Goal: Communication & Community: Answer question/provide support

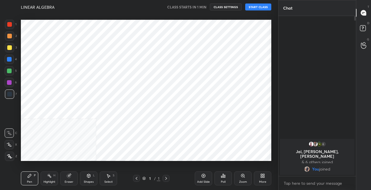
scroll to position [28856, 28753]
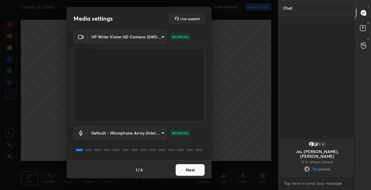
click at [188, 171] on button "Next" at bounding box center [190, 170] width 29 height 12
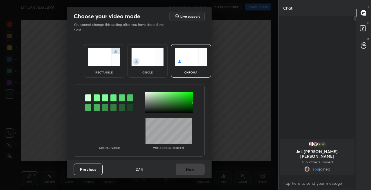
click at [107, 60] on img at bounding box center [104, 57] width 32 height 18
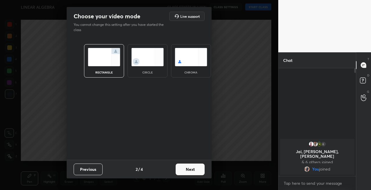
click at [190, 169] on button "Next" at bounding box center [190, 169] width 29 height 12
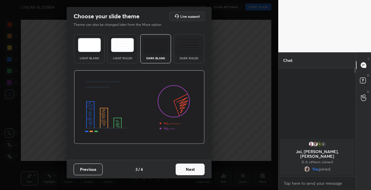
click at [194, 171] on button "Next" at bounding box center [190, 169] width 29 height 12
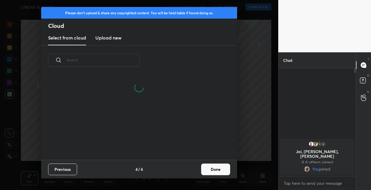
click at [213, 172] on button "Done" at bounding box center [215, 169] width 29 height 12
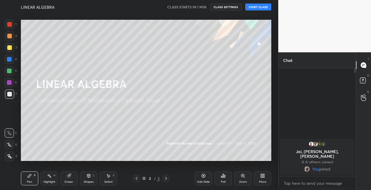
click at [11, 48] on div at bounding box center [9, 47] width 5 height 5
click at [9, 145] on icon at bounding box center [9, 144] width 5 height 3
click at [255, 8] on button "START CLASS" at bounding box center [258, 6] width 26 height 7
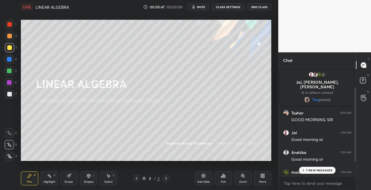
scroll to position [49, 0]
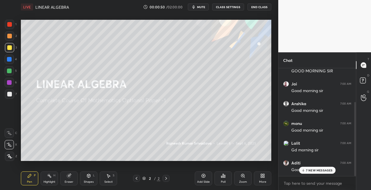
click at [203, 7] on span "mute" at bounding box center [201, 7] width 8 height 4
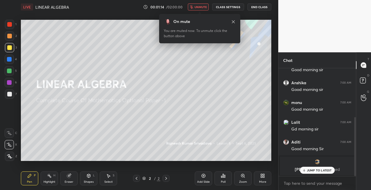
scroll to position [89, 0]
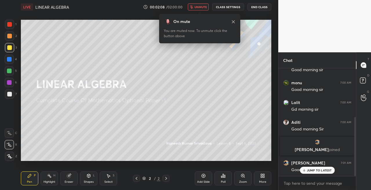
click at [202, 8] on span "unmute" at bounding box center [201, 7] width 12 height 4
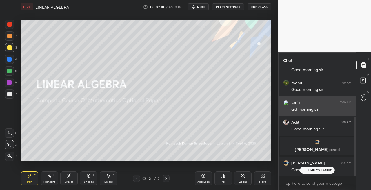
scroll to position [110, 0]
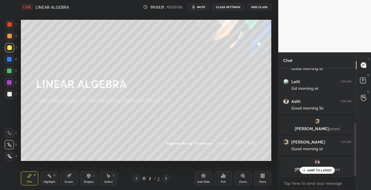
click at [316, 171] on p "JUMP TO LATEST" at bounding box center [319, 169] width 25 height 3
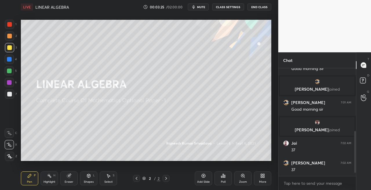
scroll to position [169, 0]
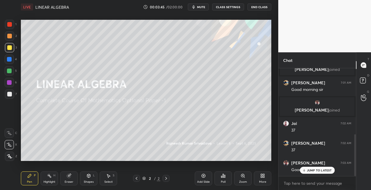
click at [88, 178] on div "Shapes L" at bounding box center [88, 178] width 17 height 14
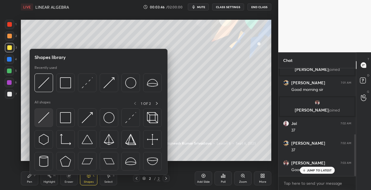
click at [44, 117] on img at bounding box center [43, 117] width 11 height 11
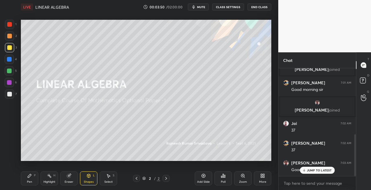
click at [30, 177] on icon at bounding box center [29, 175] width 5 height 5
click at [75, 178] on div "Eraser" at bounding box center [68, 178] width 17 height 14
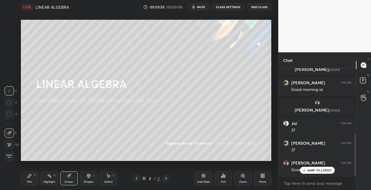
click at [30, 179] on div "Pen P" at bounding box center [29, 178] width 17 height 14
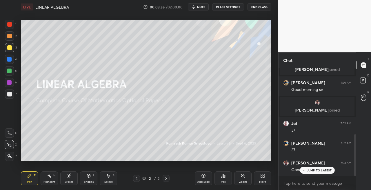
click at [85, 176] on div "Shapes L" at bounding box center [88, 178] width 17 height 14
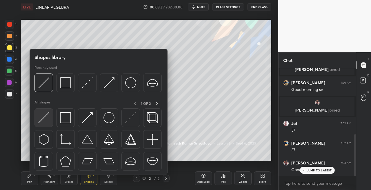
click at [43, 116] on img at bounding box center [43, 117] width 11 height 11
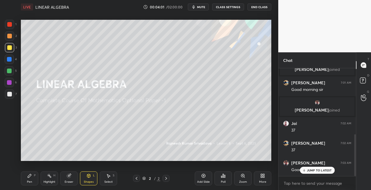
click at [29, 178] on div "Pen P" at bounding box center [29, 178] width 17 height 14
click at [74, 176] on div "Eraser" at bounding box center [68, 178] width 17 height 14
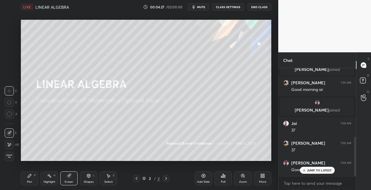
scroll to position [189, 0]
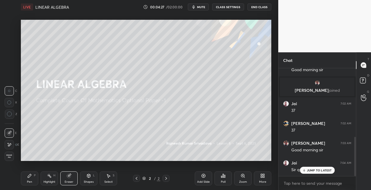
click at [31, 178] on div "Pen P" at bounding box center [29, 178] width 17 height 14
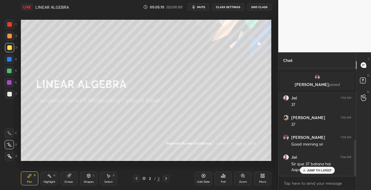
scroll to position [215, 0]
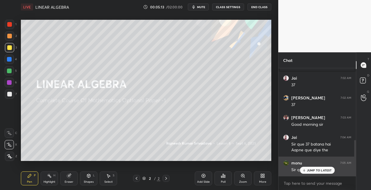
click at [304, 169] on icon at bounding box center [304, 169] width 4 height 3
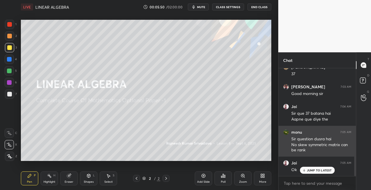
scroll to position [266, 0]
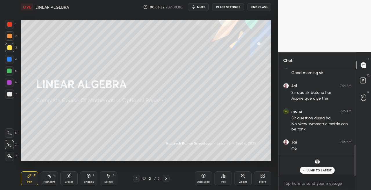
click at [310, 172] on div "JUMP TO LATEST" at bounding box center [317, 170] width 35 height 7
click at [8, 95] on div at bounding box center [9, 94] width 5 height 5
click at [88, 176] on icon at bounding box center [88, 175] width 3 height 3
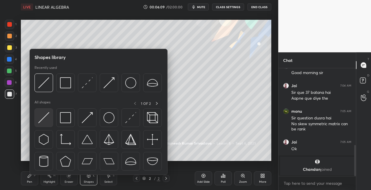
click at [43, 118] on img at bounding box center [43, 117] width 11 height 11
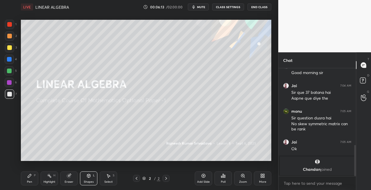
click at [32, 183] on div "Pen P" at bounding box center [29, 178] width 17 height 14
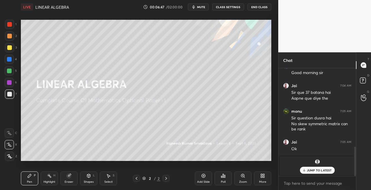
scroll to position [286, 0]
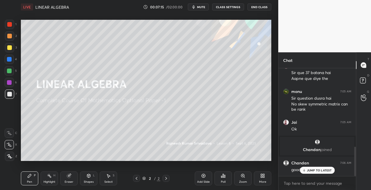
click at [88, 175] on icon at bounding box center [88, 175] width 3 height 3
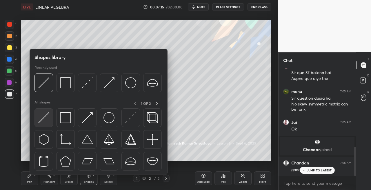
click at [44, 117] on img at bounding box center [43, 117] width 11 height 11
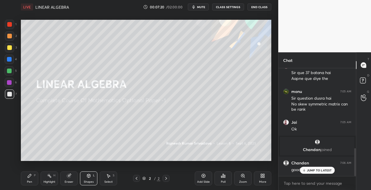
scroll to position [307, 0]
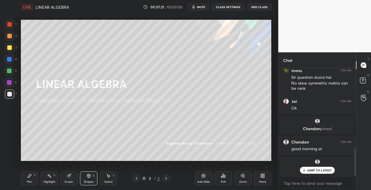
click at [28, 179] on div "Pen P" at bounding box center [29, 178] width 17 height 14
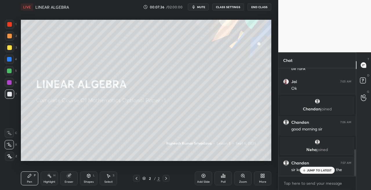
click at [89, 176] on icon at bounding box center [89, 176] width 0 height 2
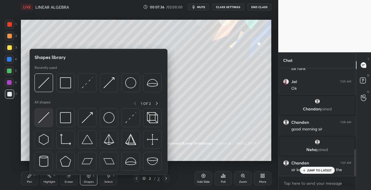
click at [45, 120] on img at bounding box center [43, 117] width 11 height 11
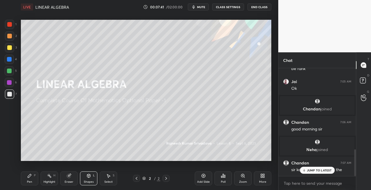
click at [33, 178] on div "Pen P" at bounding box center [29, 178] width 17 height 14
click at [76, 179] on div "Eraser" at bounding box center [68, 178] width 17 height 14
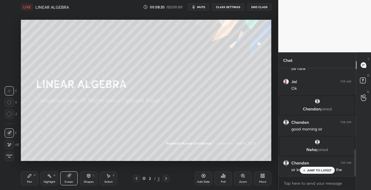
click at [27, 179] on div "Pen P" at bounding box center [29, 178] width 17 height 14
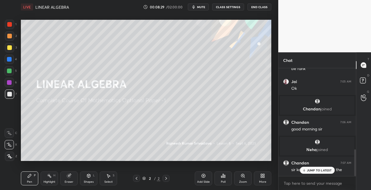
click at [166, 178] on icon at bounding box center [166, 178] width 5 height 5
click at [204, 180] on div "Add Slide" at bounding box center [203, 181] width 13 height 3
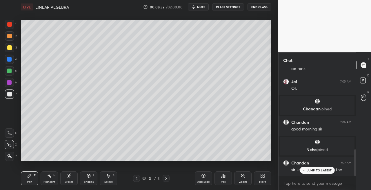
click at [92, 176] on div "Shapes L" at bounding box center [88, 178] width 17 height 14
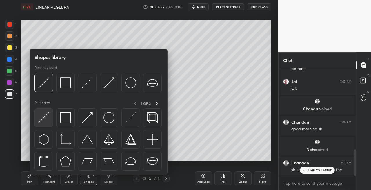
click at [44, 118] on img at bounding box center [43, 117] width 11 height 11
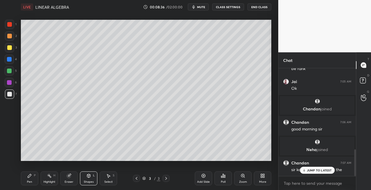
click at [33, 174] on div "Pen P" at bounding box center [29, 178] width 17 height 14
click at [134, 178] on icon at bounding box center [136, 178] width 5 height 5
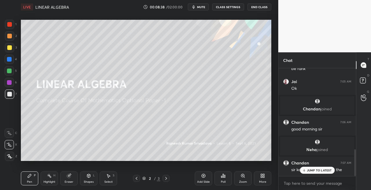
click at [166, 179] on icon at bounding box center [166, 178] width 2 height 3
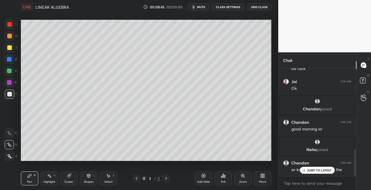
click at [135, 178] on icon at bounding box center [136, 178] width 5 height 5
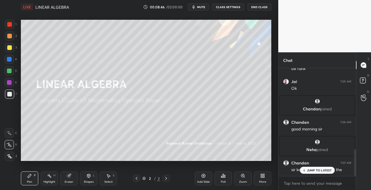
click at [167, 178] on icon at bounding box center [166, 178] width 5 height 5
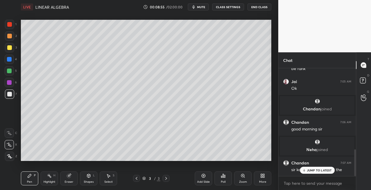
click at [91, 173] on icon at bounding box center [88, 175] width 5 height 5
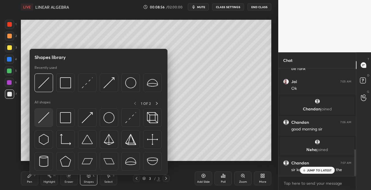
click at [42, 121] on img at bounding box center [43, 117] width 11 height 11
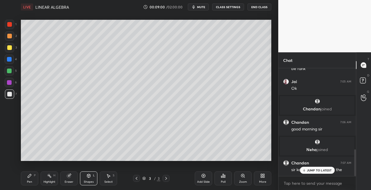
click at [31, 176] on icon at bounding box center [29, 175] width 5 height 5
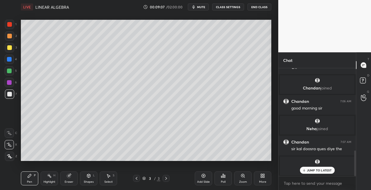
click at [86, 178] on div "Shapes L" at bounding box center [88, 178] width 17 height 14
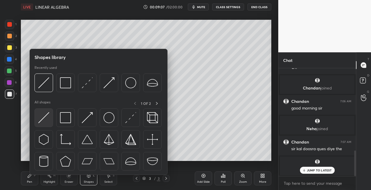
click at [41, 119] on img at bounding box center [43, 117] width 11 height 11
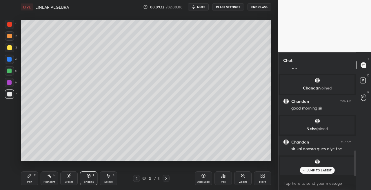
click at [29, 182] on div "Pen" at bounding box center [29, 181] width 5 height 3
click at [93, 176] on div "Shapes L" at bounding box center [88, 178] width 17 height 14
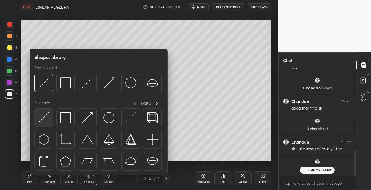
click at [44, 120] on img at bounding box center [43, 117] width 11 height 11
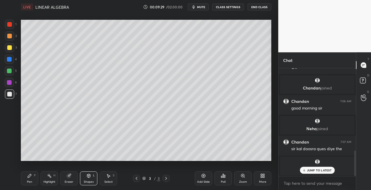
click at [68, 179] on div "Eraser" at bounding box center [68, 178] width 17 height 14
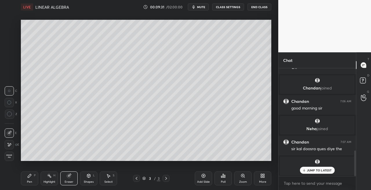
click at [35, 180] on div "Pen P" at bounding box center [29, 178] width 17 height 14
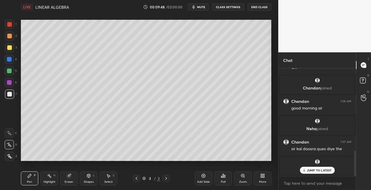
click at [71, 174] on div "Eraser" at bounding box center [68, 178] width 17 height 14
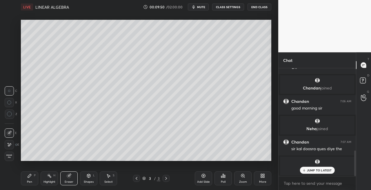
click at [26, 179] on div "Pen P" at bounding box center [29, 178] width 17 height 14
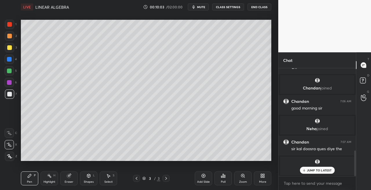
click at [86, 175] on icon at bounding box center [88, 175] width 5 height 5
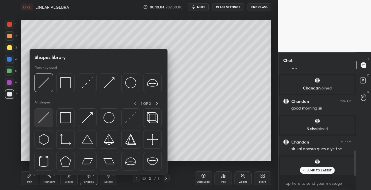
click at [42, 118] on img at bounding box center [43, 117] width 11 height 11
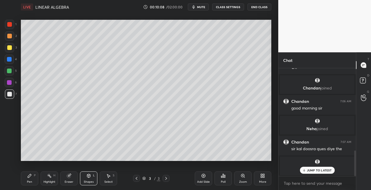
click at [29, 178] on icon at bounding box center [29, 175] width 5 height 5
click at [66, 177] on div "Eraser" at bounding box center [68, 178] width 17 height 14
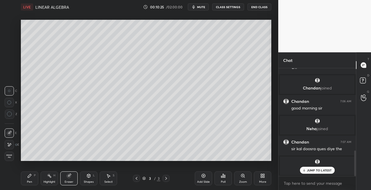
click at [33, 177] on div "Pen P" at bounding box center [29, 178] width 17 height 14
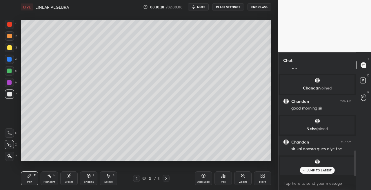
click at [86, 176] on div "Shapes L" at bounding box center [88, 178] width 17 height 14
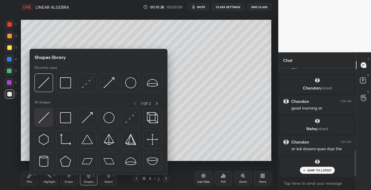
click at [47, 118] on img at bounding box center [43, 117] width 11 height 11
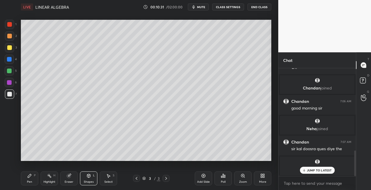
click at [30, 180] on div "Pen" at bounding box center [29, 181] width 5 height 3
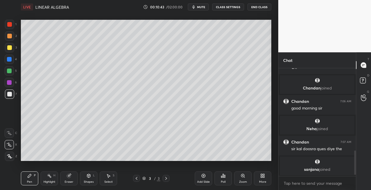
scroll to position [367, 0]
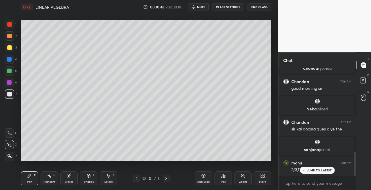
click at [70, 176] on icon at bounding box center [69, 176] width 4 height 4
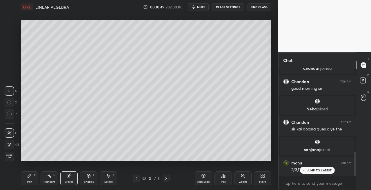
click at [32, 174] on div "Pen P" at bounding box center [29, 178] width 17 height 14
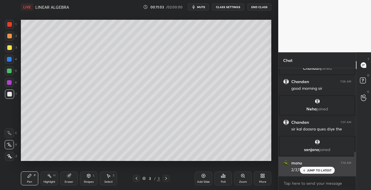
click at [306, 169] on div "JUMP TO LATEST" at bounding box center [317, 170] width 35 height 7
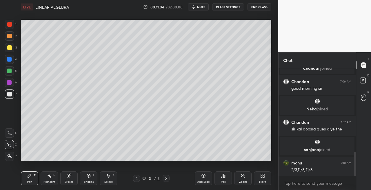
click at [91, 178] on div "Shapes L" at bounding box center [88, 178] width 17 height 14
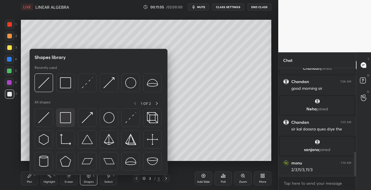
click at [67, 122] on img at bounding box center [65, 117] width 11 height 11
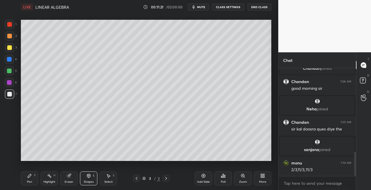
click at [71, 180] on div "Eraser" at bounding box center [69, 181] width 9 height 3
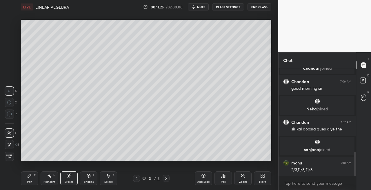
click at [84, 176] on div "Shapes L" at bounding box center [88, 178] width 17 height 14
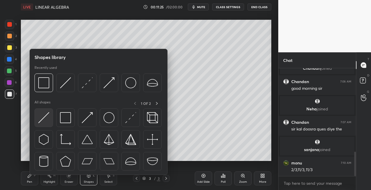
click at [46, 120] on img at bounding box center [43, 117] width 11 height 11
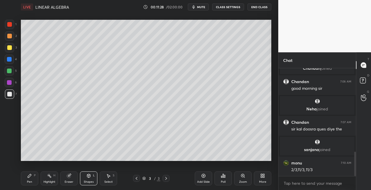
scroll to position [387, 0]
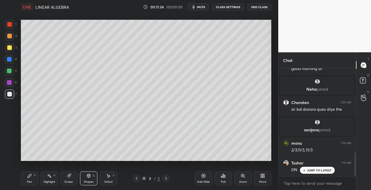
click at [15, 49] on div "3" at bounding box center [11, 47] width 12 height 9
click at [135, 179] on icon at bounding box center [136, 178] width 5 height 5
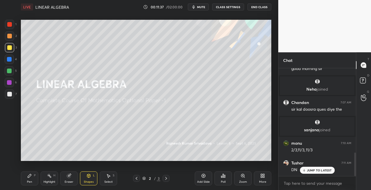
click at [165, 179] on icon at bounding box center [166, 178] width 5 height 5
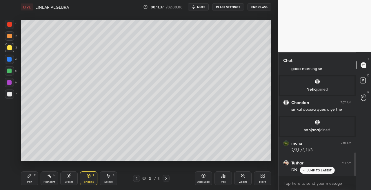
click at [167, 179] on icon at bounding box center [166, 178] width 5 height 5
click at [167, 178] on icon at bounding box center [166, 178] width 5 height 5
click at [207, 179] on div "Add Slide" at bounding box center [203, 178] width 17 height 14
click at [30, 180] on div "Pen" at bounding box center [29, 181] width 5 height 3
click at [88, 177] on icon at bounding box center [88, 175] width 5 height 5
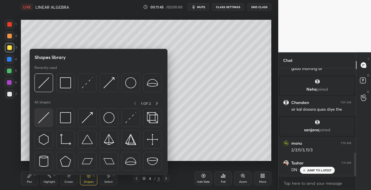
click at [42, 120] on img at bounding box center [43, 117] width 11 height 11
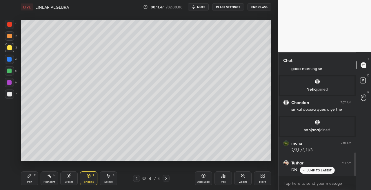
click at [28, 177] on icon at bounding box center [29, 175] width 3 height 3
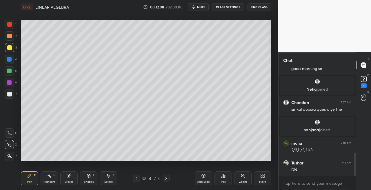
click at [64, 177] on div "Eraser" at bounding box center [68, 178] width 17 height 14
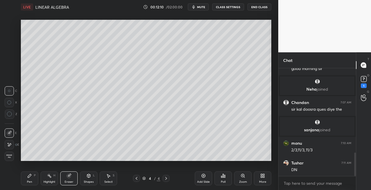
click at [30, 176] on icon at bounding box center [29, 175] width 5 height 5
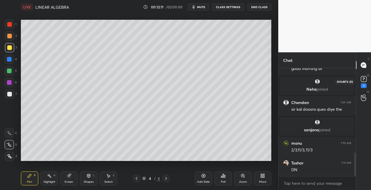
click at [361, 85] on div "1" at bounding box center [364, 85] width 6 height 5
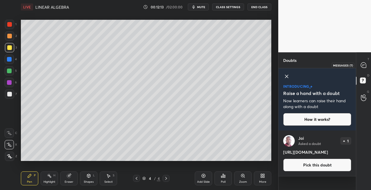
click at [364, 69] on div at bounding box center [364, 65] width 12 height 10
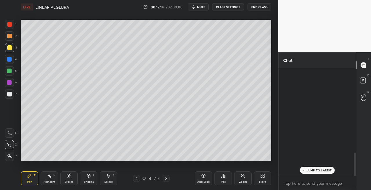
scroll to position [106, 76]
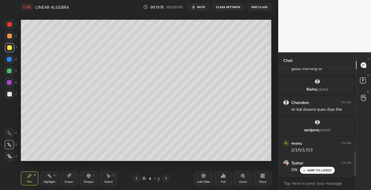
click at [7, 96] on div at bounding box center [9, 93] width 9 height 9
click at [86, 177] on icon at bounding box center [88, 175] width 5 height 5
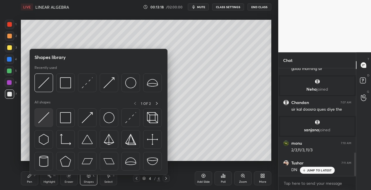
click at [40, 119] on img at bounding box center [43, 117] width 11 height 11
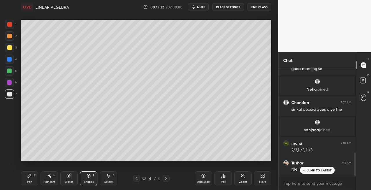
click at [30, 172] on div "Pen P" at bounding box center [29, 178] width 17 height 14
click at [91, 175] on div "Shapes L" at bounding box center [88, 178] width 17 height 14
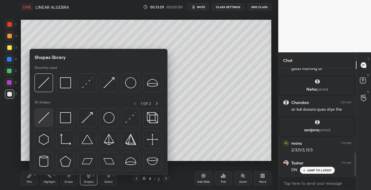
click at [41, 118] on img at bounding box center [43, 117] width 11 height 11
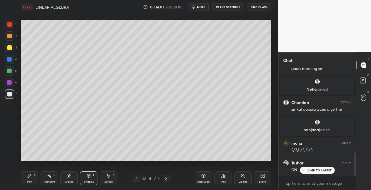
click at [33, 175] on div "Pen P" at bounding box center [29, 178] width 17 height 14
click at [88, 177] on icon at bounding box center [88, 175] width 5 height 5
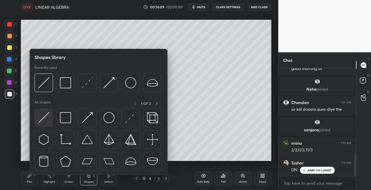
click at [42, 116] on img at bounding box center [43, 117] width 11 height 11
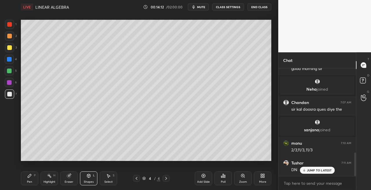
click at [32, 175] on div "Pen P" at bounding box center [29, 178] width 17 height 14
click at [89, 174] on icon at bounding box center [88, 175] width 3 height 3
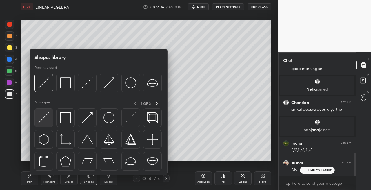
click at [42, 117] on img at bounding box center [43, 117] width 11 height 11
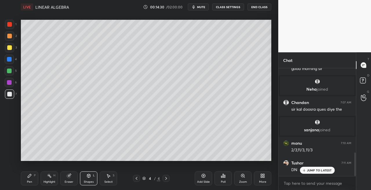
click at [33, 179] on div "Pen P" at bounding box center [29, 178] width 17 height 14
click at [164, 178] on icon at bounding box center [166, 178] width 5 height 5
click at [168, 178] on icon at bounding box center [166, 178] width 5 height 5
click at [201, 178] on div "Add Slide" at bounding box center [203, 178] width 17 height 14
click at [88, 175] on icon at bounding box center [88, 175] width 3 height 1
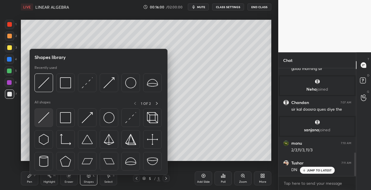
click at [42, 120] on img at bounding box center [43, 117] width 11 height 11
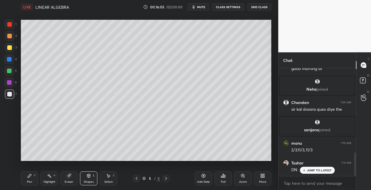
click at [32, 172] on div "Pen P" at bounding box center [29, 178] width 17 height 14
click at [136, 178] on icon at bounding box center [137, 178] width 2 height 3
click at [165, 179] on icon at bounding box center [166, 178] width 5 height 5
click at [91, 174] on icon at bounding box center [88, 175] width 5 height 5
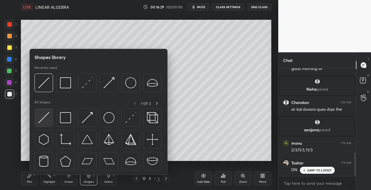
click at [44, 119] on img at bounding box center [43, 117] width 11 height 11
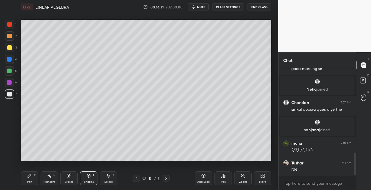
scroll to position [407, 0]
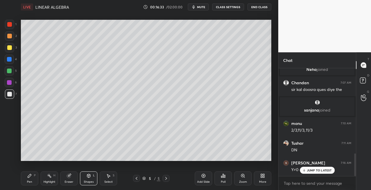
click at [34, 171] on div "Pen P" at bounding box center [29, 178] width 17 height 14
click at [85, 179] on div "Shapes L" at bounding box center [88, 178] width 17 height 14
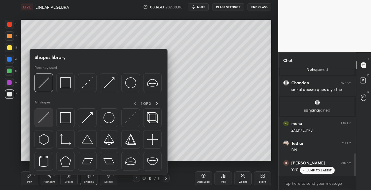
click at [45, 121] on img at bounding box center [43, 117] width 11 height 11
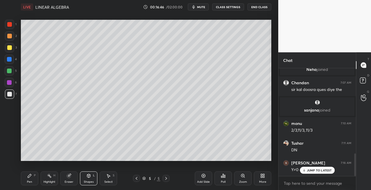
click at [29, 177] on icon at bounding box center [29, 175] width 5 height 5
click at [75, 179] on div "Eraser" at bounding box center [68, 178] width 17 height 14
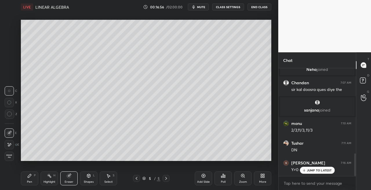
click at [32, 182] on div "Pen" at bounding box center [29, 181] width 5 height 3
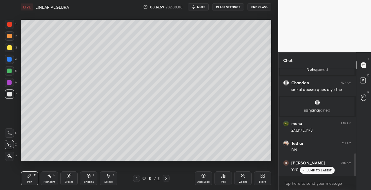
scroll to position [426, 0]
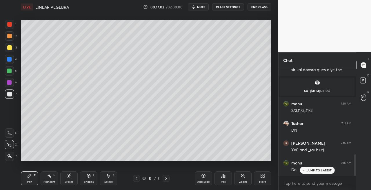
click at [88, 179] on div "Shapes L" at bounding box center [88, 178] width 17 height 14
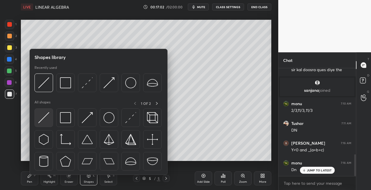
click at [46, 119] on img at bounding box center [43, 117] width 11 height 11
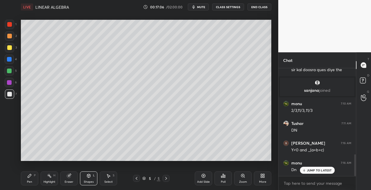
click at [30, 178] on div "Pen P" at bounding box center [29, 178] width 17 height 14
click at [90, 180] on div "Shapes" at bounding box center [89, 181] width 10 height 3
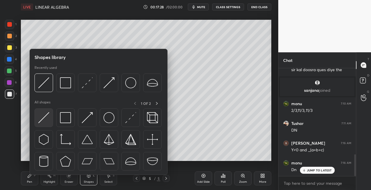
click at [41, 123] on div at bounding box center [44, 117] width 19 height 19
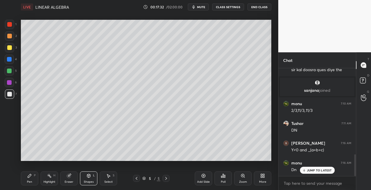
click at [27, 178] on div "Pen P" at bounding box center [29, 178] width 17 height 14
click at [90, 176] on icon at bounding box center [88, 175] width 3 height 3
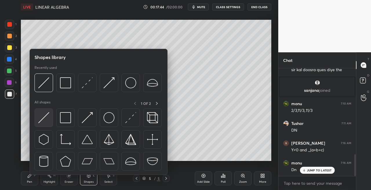
click at [42, 119] on img at bounding box center [43, 117] width 11 height 11
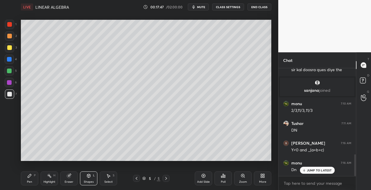
click at [32, 176] on div "Pen P" at bounding box center [29, 178] width 17 height 14
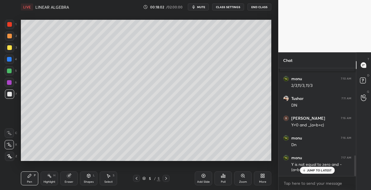
click at [71, 177] on icon at bounding box center [69, 175] width 5 height 5
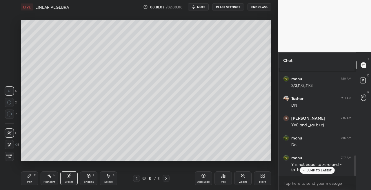
click at [30, 182] on div "Pen" at bounding box center [29, 181] width 5 height 3
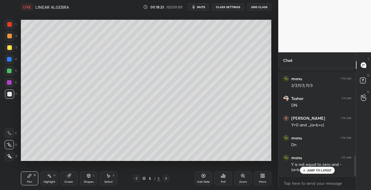
click at [88, 179] on div "Shapes L" at bounding box center [88, 178] width 17 height 14
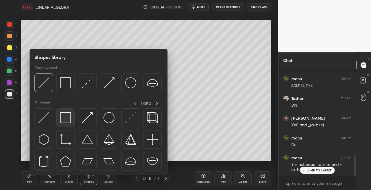
click at [65, 121] on img at bounding box center [65, 117] width 11 height 11
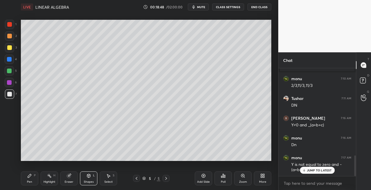
click at [6, 52] on div "3" at bounding box center [11, 49] width 12 height 12
click at [136, 178] on icon at bounding box center [136, 178] width 5 height 5
click at [166, 179] on icon at bounding box center [166, 178] width 5 height 5
click at [165, 179] on icon at bounding box center [166, 178] width 5 height 5
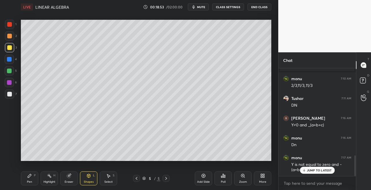
click at [200, 180] on div "Add Slide" at bounding box center [203, 181] width 13 height 3
click at [35, 178] on div "Pen P" at bounding box center [29, 178] width 17 height 14
click at [89, 179] on div "Shapes L" at bounding box center [88, 178] width 17 height 14
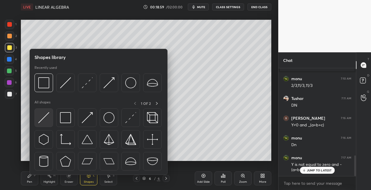
click at [42, 122] on img at bounding box center [43, 117] width 11 height 11
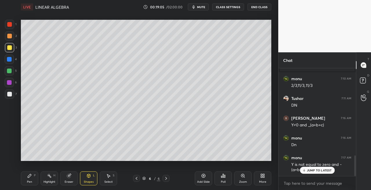
click at [29, 181] on div "Pen" at bounding box center [29, 181] width 5 height 3
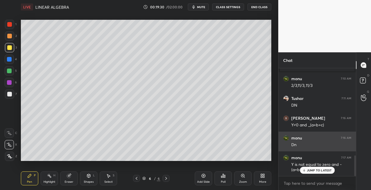
scroll to position [472, 0]
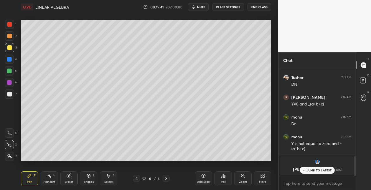
click at [314, 169] on p "JUMP TO LATEST" at bounding box center [319, 169] width 25 height 3
click at [12, 94] on div at bounding box center [9, 93] width 9 height 9
click at [87, 173] on icon at bounding box center [88, 175] width 5 height 5
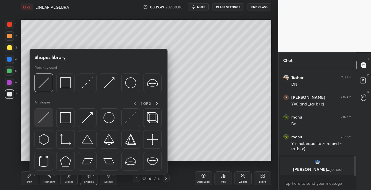
click at [45, 118] on img at bounding box center [43, 117] width 11 height 11
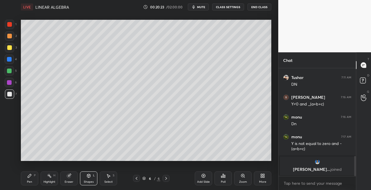
click at [24, 176] on div "Pen P" at bounding box center [29, 178] width 17 height 14
click at [84, 178] on div "Shapes L" at bounding box center [88, 178] width 17 height 14
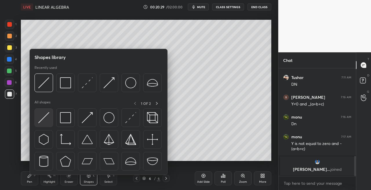
click at [42, 117] on img at bounding box center [43, 117] width 11 height 11
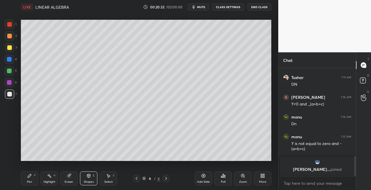
click at [38, 177] on div "Pen P" at bounding box center [29, 178] width 17 height 14
click at [71, 175] on icon at bounding box center [69, 174] width 3 height 3
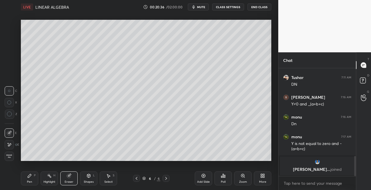
click at [36, 178] on div "Pen P" at bounding box center [29, 178] width 17 height 14
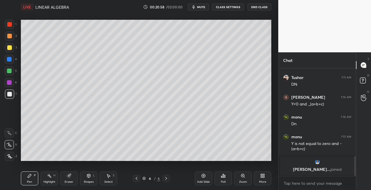
click at [91, 174] on div "Shapes L" at bounding box center [88, 178] width 17 height 14
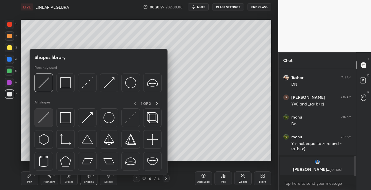
click at [39, 115] on img at bounding box center [43, 117] width 11 height 11
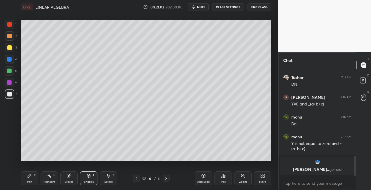
click at [34, 180] on div "Pen P" at bounding box center [29, 178] width 17 height 14
click at [86, 179] on div "Shapes L" at bounding box center [88, 178] width 17 height 14
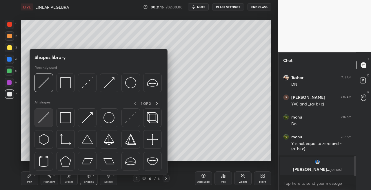
click at [42, 120] on img at bounding box center [43, 117] width 11 height 11
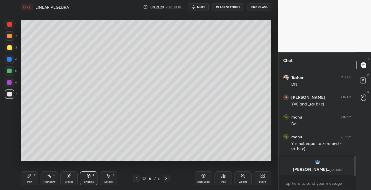
click at [31, 180] on div "Pen" at bounding box center [29, 181] width 5 height 3
click at [70, 180] on div "Eraser" at bounding box center [69, 181] width 9 height 3
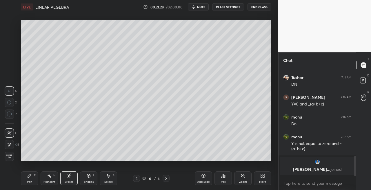
click at [33, 181] on div "Pen P" at bounding box center [29, 178] width 17 height 14
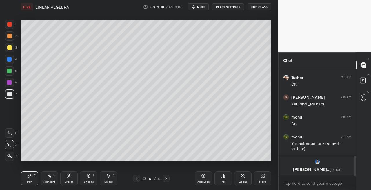
click at [91, 177] on div "Shapes L" at bounding box center [88, 178] width 17 height 14
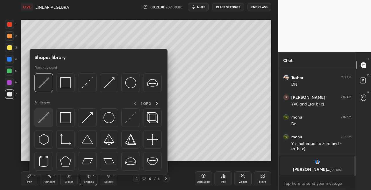
click at [42, 121] on img at bounding box center [43, 117] width 11 height 11
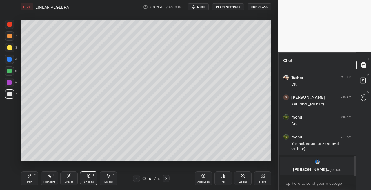
click at [31, 178] on div "Pen P" at bounding box center [29, 178] width 17 height 14
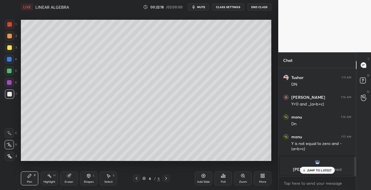
scroll to position [492, 0]
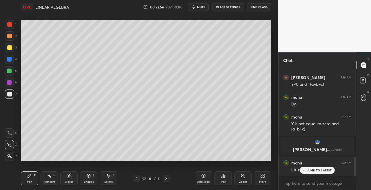
click at [127, 161] on div "Setting up your live class Poll for secs No correct answer Start poll" at bounding box center [146, 90] width 255 height 153
click at [71, 178] on div "Eraser" at bounding box center [68, 178] width 17 height 14
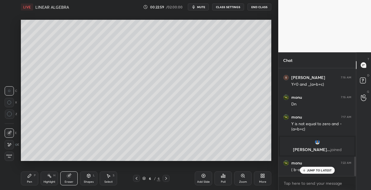
click at [31, 182] on div "Pen" at bounding box center [29, 181] width 5 height 3
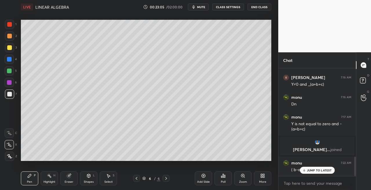
click at [129, 161] on div "Setting up your live class Poll for secs No correct answer Start poll" at bounding box center [146, 90] width 255 height 153
click at [137, 161] on div "Setting up your live class Poll for secs No correct answer Start poll" at bounding box center [146, 90] width 255 height 153
click at [150, 162] on div "Setting up your live class Poll for secs No correct answer Start poll" at bounding box center [146, 90] width 255 height 153
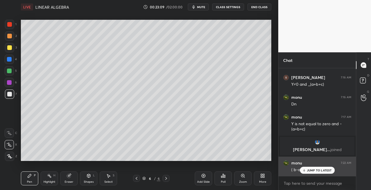
click at [310, 169] on p "JUMP TO LATEST" at bounding box center [319, 169] width 25 height 3
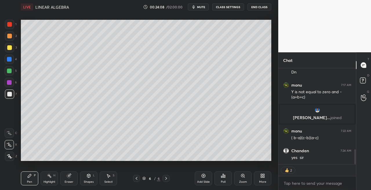
scroll to position [544, 0]
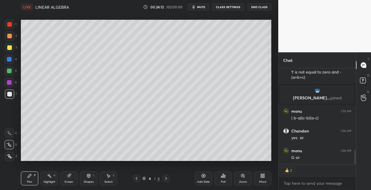
click at [168, 178] on icon at bounding box center [166, 178] width 5 height 5
click at [165, 179] on icon at bounding box center [166, 178] width 5 height 5
click at [203, 181] on div "Add Slide" at bounding box center [203, 181] width 13 height 3
click at [138, 176] on icon at bounding box center [136, 178] width 5 height 5
click at [165, 177] on icon at bounding box center [166, 178] width 5 height 5
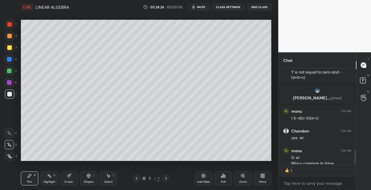
scroll to position [549, 0]
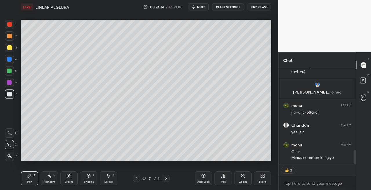
click at [88, 181] on div "Shapes" at bounding box center [89, 181] width 10 height 3
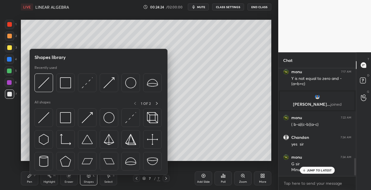
scroll to position [537, 0]
click at [42, 119] on img at bounding box center [43, 117] width 11 height 11
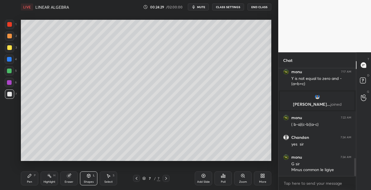
click at [135, 178] on icon at bounding box center [136, 178] width 5 height 5
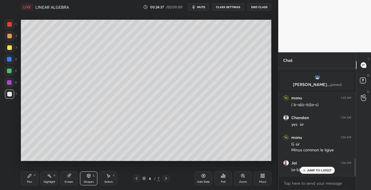
click at [167, 179] on icon at bounding box center [166, 178] width 5 height 5
click at [34, 178] on div "Pen P" at bounding box center [29, 178] width 17 height 14
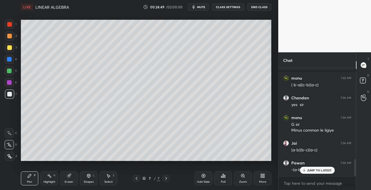
click at [90, 176] on icon at bounding box center [88, 175] width 3 height 3
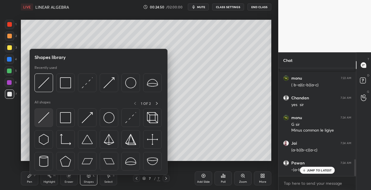
click at [42, 120] on img at bounding box center [43, 117] width 11 height 11
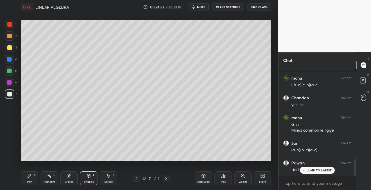
click at [30, 179] on div "Pen P" at bounding box center [29, 178] width 17 height 14
click at [70, 176] on icon at bounding box center [69, 176] width 4 height 4
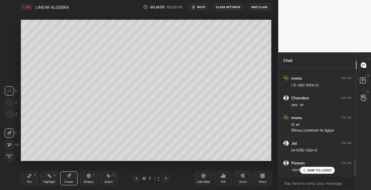
click at [27, 180] on div "Pen" at bounding box center [29, 181] width 5 height 3
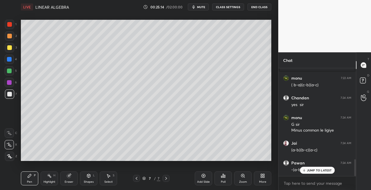
click at [87, 173] on div "Shapes L" at bounding box center [88, 178] width 17 height 14
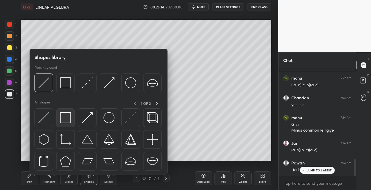
click at [68, 122] on img at bounding box center [65, 117] width 11 height 11
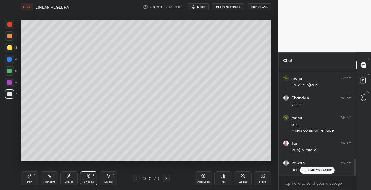
click at [28, 176] on icon at bounding box center [29, 175] width 5 height 5
click at [89, 178] on div "Shapes L" at bounding box center [88, 178] width 17 height 14
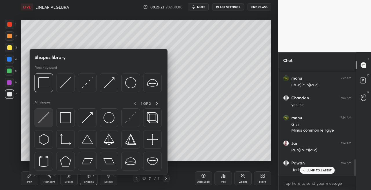
click at [41, 118] on img at bounding box center [43, 117] width 11 height 11
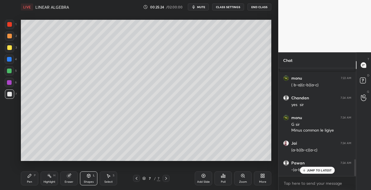
click at [31, 179] on div "Pen P" at bounding box center [29, 178] width 17 height 14
click at [84, 176] on div "Shapes L" at bounding box center [88, 178] width 17 height 14
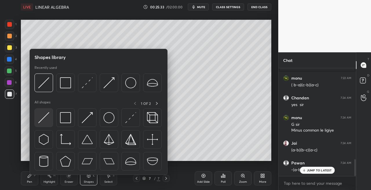
click at [42, 118] on img at bounding box center [43, 117] width 11 height 11
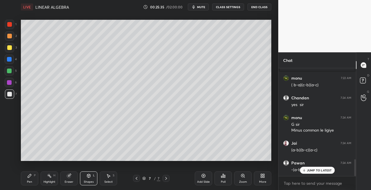
click at [29, 177] on icon at bounding box center [29, 175] width 5 height 5
click at [135, 179] on icon at bounding box center [136, 178] width 5 height 5
click at [167, 179] on icon at bounding box center [166, 178] width 2 height 3
click at [136, 178] on icon at bounding box center [137, 178] width 2 height 3
click at [167, 179] on icon at bounding box center [166, 178] width 5 height 5
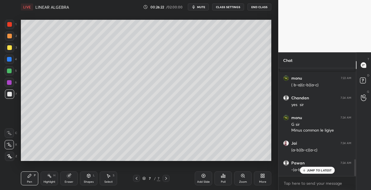
click at [136, 180] on div at bounding box center [136, 178] width 7 height 7
click at [165, 178] on icon at bounding box center [166, 178] width 5 height 5
click at [138, 178] on icon at bounding box center [136, 178] width 5 height 5
click at [167, 178] on icon at bounding box center [166, 178] width 5 height 5
click at [74, 173] on div "Eraser" at bounding box center [68, 178] width 17 height 14
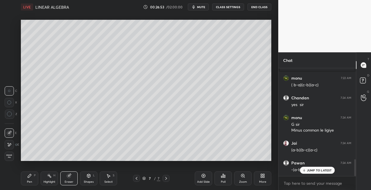
click at [31, 180] on div "Pen" at bounding box center [29, 181] width 5 height 3
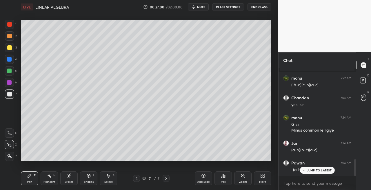
click at [91, 175] on icon at bounding box center [88, 175] width 5 height 5
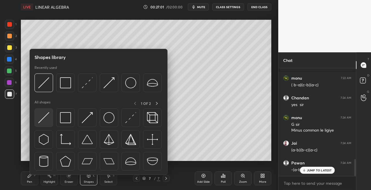
click at [43, 125] on div at bounding box center [44, 117] width 19 height 19
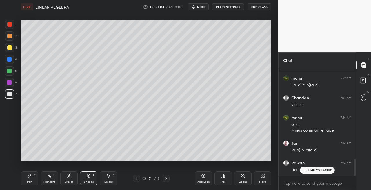
click at [32, 177] on div "Pen P" at bounding box center [29, 178] width 17 height 14
click at [166, 179] on icon at bounding box center [166, 178] width 5 height 5
click at [167, 180] on icon at bounding box center [166, 178] width 5 height 5
click at [200, 182] on div "Add Slide" at bounding box center [203, 181] width 13 height 3
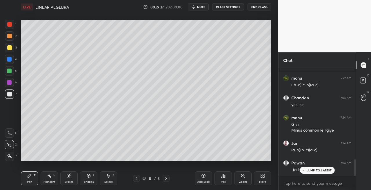
click at [70, 179] on div "Eraser" at bounding box center [68, 178] width 17 height 14
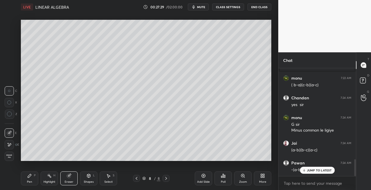
click at [33, 176] on div "Pen P" at bounding box center [29, 178] width 17 height 14
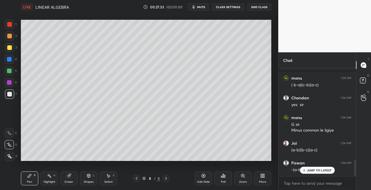
scroll to position [596, 0]
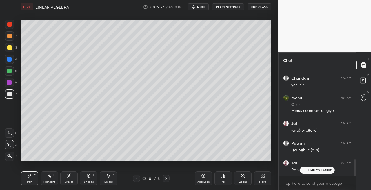
click at [138, 179] on icon at bounding box center [136, 178] width 5 height 5
click at [165, 179] on icon at bounding box center [166, 178] width 5 height 5
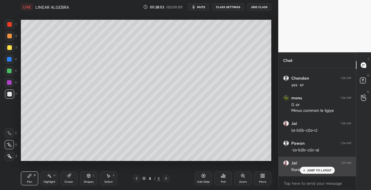
click at [310, 171] on p "JUMP TO LATEST" at bounding box center [319, 169] width 25 height 3
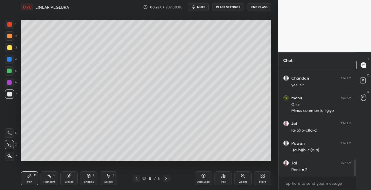
click at [132, 178] on div "8 / 8" at bounding box center [151, 178] width 87 height 7
click at [137, 179] on icon at bounding box center [136, 178] width 5 height 5
click at [164, 179] on icon at bounding box center [166, 178] width 5 height 5
click at [88, 176] on icon at bounding box center [88, 175] width 3 height 3
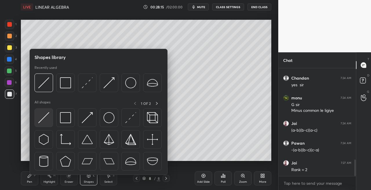
click at [42, 116] on img at bounding box center [43, 117] width 11 height 11
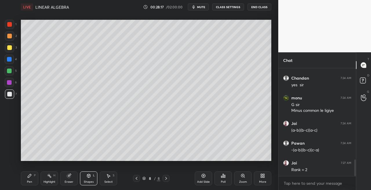
click at [30, 178] on icon at bounding box center [29, 175] width 5 height 5
click at [88, 175] on icon at bounding box center [88, 175] width 3 height 3
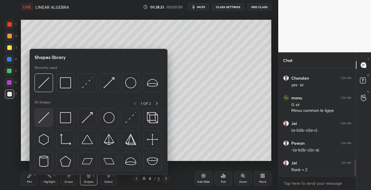
click at [43, 119] on img at bounding box center [43, 117] width 11 height 11
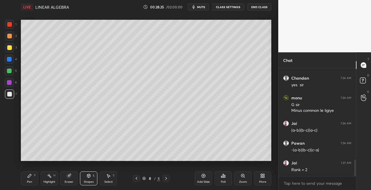
click at [35, 178] on div "Pen P" at bounding box center [29, 178] width 17 height 14
click at [74, 176] on div "Eraser" at bounding box center [68, 178] width 17 height 14
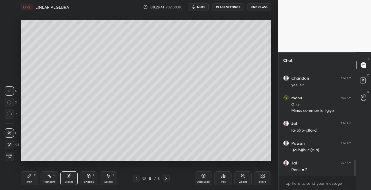
click at [33, 180] on div "Pen P" at bounding box center [29, 178] width 17 height 14
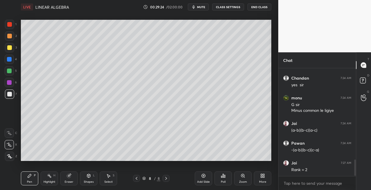
scroll to position [616, 0]
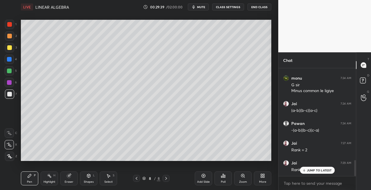
click at [73, 176] on div "Eraser" at bounding box center [68, 178] width 17 height 14
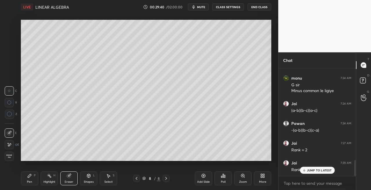
click at [28, 178] on div "Pen P" at bounding box center [29, 178] width 17 height 14
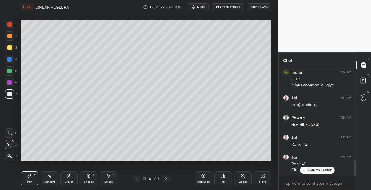
scroll to position [642, 0]
click at [91, 175] on icon at bounding box center [88, 175] width 5 height 5
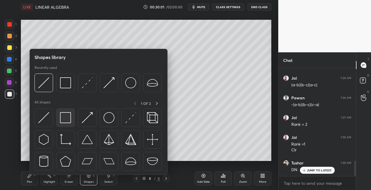
click at [66, 120] on img at bounding box center [65, 117] width 11 height 11
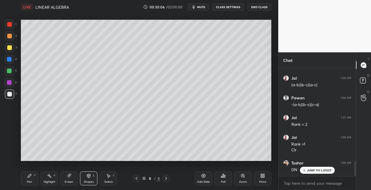
click at [135, 180] on icon at bounding box center [136, 178] width 5 height 5
click at [166, 181] on div at bounding box center [166, 178] width 7 height 7
click at [137, 178] on icon at bounding box center [136, 178] width 5 height 5
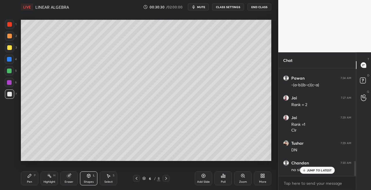
click at [137, 179] on icon at bounding box center [137, 178] width 2 height 3
click at [166, 179] on icon at bounding box center [166, 178] width 2 height 3
click at [168, 179] on icon at bounding box center [166, 178] width 5 height 5
click at [166, 179] on icon at bounding box center [166, 178] width 2 height 3
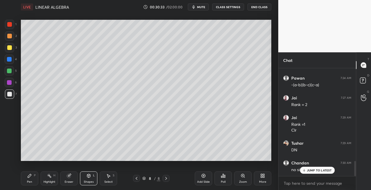
click at [167, 179] on icon at bounding box center [166, 178] width 5 height 5
click at [202, 182] on div "Add Slide" at bounding box center [203, 181] width 13 height 3
click at [27, 180] on div "Pen P" at bounding box center [29, 178] width 17 height 14
click at [4, 49] on div "1 2 3 4 5 6 7 C X Z C X Z E E Erase all H H" at bounding box center [9, 90] width 19 height 141
click at [11, 50] on div at bounding box center [9, 47] width 5 height 5
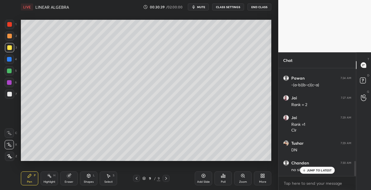
click at [88, 180] on div "Shapes" at bounding box center [89, 181] width 10 height 3
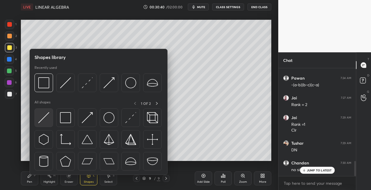
click at [43, 120] on img at bounding box center [43, 117] width 11 height 11
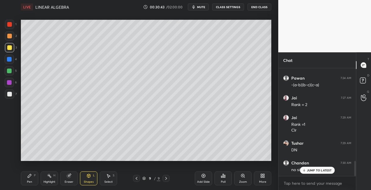
click at [32, 180] on div "Pen P" at bounding box center [29, 178] width 17 height 14
click at [12, 91] on div at bounding box center [9, 93] width 9 height 9
click at [92, 179] on div "Shapes L" at bounding box center [88, 178] width 17 height 14
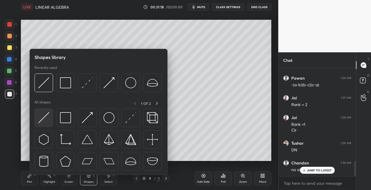
click at [46, 115] on img at bounding box center [43, 117] width 11 height 11
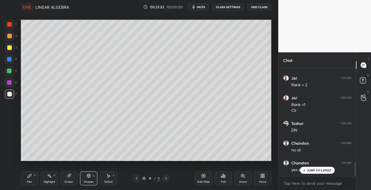
scroll to position [701, 0]
click at [28, 173] on div "Pen P" at bounding box center [29, 178] width 17 height 14
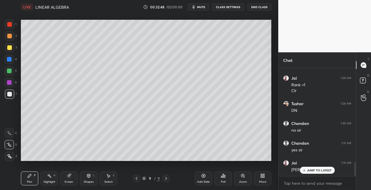
scroll to position [752, 0]
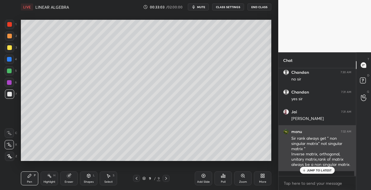
click at [316, 169] on p "JUMP TO LATEST" at bounding box center [319, 169] width 25 height 3
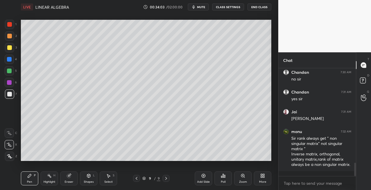
click at [88, 174] on icon at bounding box center [88, 175] width 3 height 3
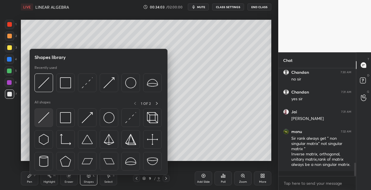
click at [44, 121] on img at bounding box center [43, 117] width 11 height 11
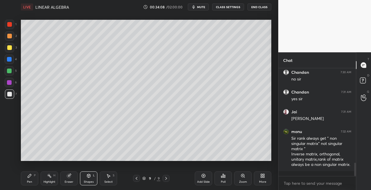
click at [33, 173] on div "Pen P" at bounding box center [29, 178] width 17 height 14
click at [70, 178] on div "Eraser" at bounding box center [68, 178] width 17 height 14
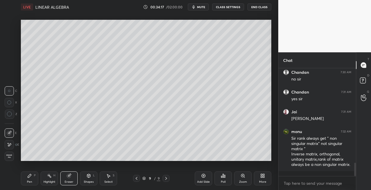
click at [32, 178] on div "Pen P" at bounding box center [29, 178] width 17 height 14
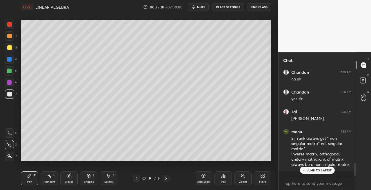
scroll to position [773, 0]
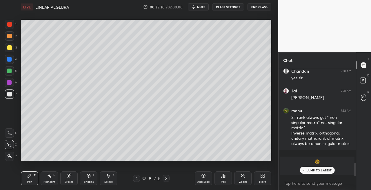
click at [73, 172] on div "Eraser" at bounding box center [68, 178] width 17 height 14
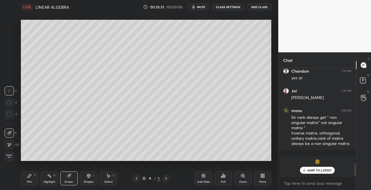
click at [32, 182] on div "Pen" at bounding box center [29, 181] width 5 height 3
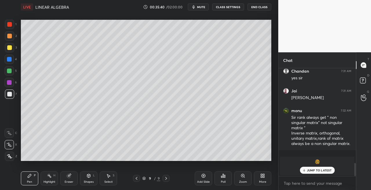
click at [91, 178] on icon at bounding box center [88, 175] width 5 height 5
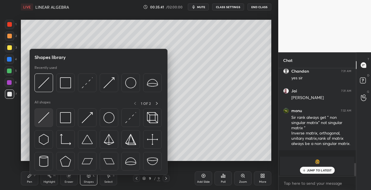
click at [44, 118] on img at bounding box center [43, 117] width 11 height 11
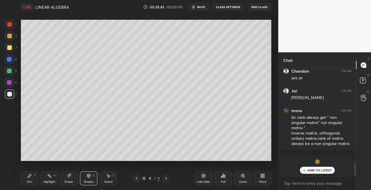
click at [30, 179] on div "Pen P" at bounding box center [29, 178] width 17 height 14
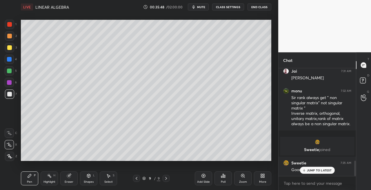
click at [86, 178] on div "Shapes L" at bounding box center [88, 178] width 17 height 14
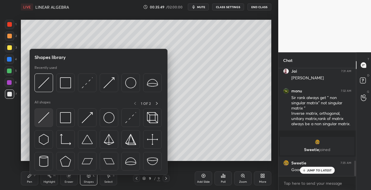
click at [46, 117] on img at bounding box center [43, 117] width 11 height 11
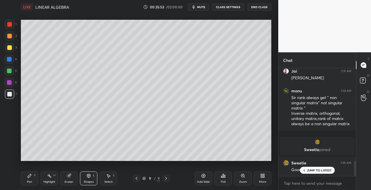
click at [35, 180] on div "Pen P" at bounding box center [29, 178] width 17 height 14
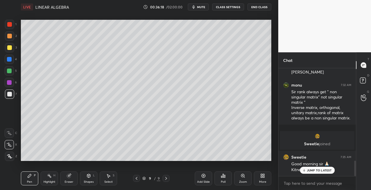
click at [167, 178] on icon at bounding box center [166, 178] width 2 height 3
click at [168, 179] on icon at bounding box center [166, 178] width 5 height 5
click at [167, 179] on icon at bounding box center [166, 178] width 5 height 5
click at [168, 179] on icon at bounding box center [166, 178] width 5 height 5
click at [200, 180] on div "Add Slide" at bounding box center [203, 181] width 13 height 3
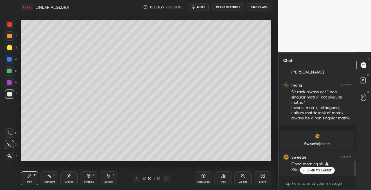
scroll to position [665, 0]
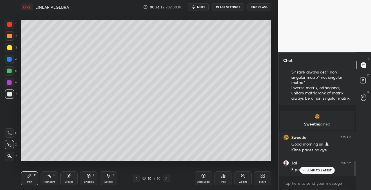
click at [136, 179] on icon at bounding box center [136, 178] width 5 height 5
click at [88, 173] on icon at bounding box center [88, 175] width 5 height 5
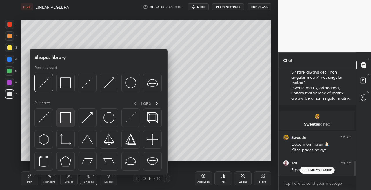
click at [62, 119] on img at bounding box center [65, 117] width 11 height 11
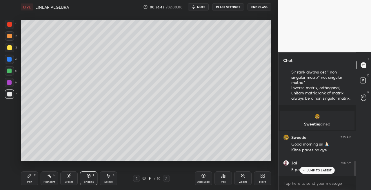
click at [30, 178] on div "Pen P" at bounding box center [29, 178] width 17 height 14
click at [165, 178] on icon at bounding box center [166, 178] width 5 height 5
click at [87, 179] on div "Shapes L" at bounding box center [88, 178] width 17 height 14
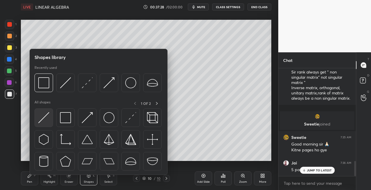
click at [45, 118] on img at bounding box center [43, 117] width 11 height 11
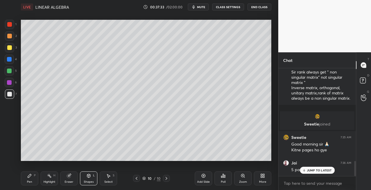
click at [88, 178] on icon at bounding box center [88, 175] width 5 height 5
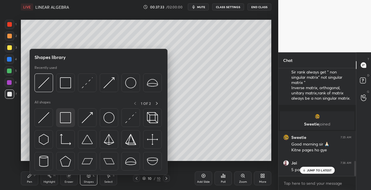
click at [66, 117] on img at bounding box center [65, 117] width 11 height 11
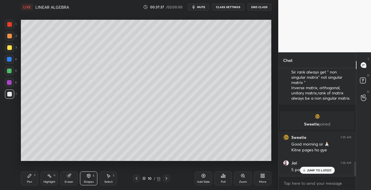
click at [309, 171] on p "JUMP TO LATEST" at bounding box center [319, 169] width 25 height 3
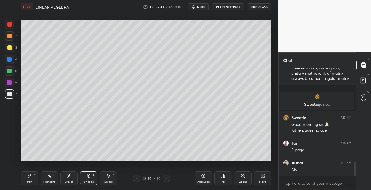
click at [135, 179] on icon at bounding box center [136, 178] width 5 height 5
click at [10, 49] on div at bounding box center [9, 47] width 5 height 5
click at [166, 179] on icon at bounding box center [166, 178] width 5 height 5
click at [27, 179] on div "Pen P" at bounding box center [29, 178] width 17 height 14
click at [136, 178] on icon at bounding box center [137, 178] width 2 height 3
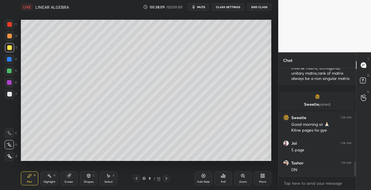
click at [165, 179] on icon at bounding box center [166, 178] width 5 height 5
click at [92, 179] on div "Shapes L" at bounding box center [88, 178] width 17 height 14
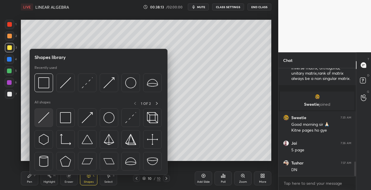
click at [40, 120] on img at bounding box center [43, 117] width 11 height 11
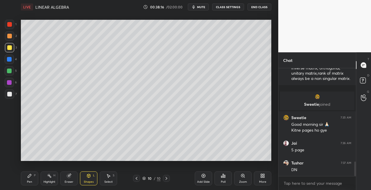
click at [30, 178] on icon at bounding box center [29, 175] width 5 height 5
click at [10, 95] on div at bounding box center [9, 94] width 5 height 5
click at [91, 174] on icon at bounding box center [88, 175] width 5 height 5
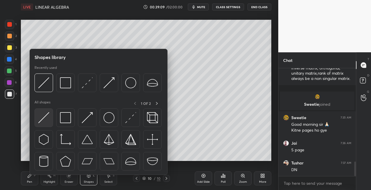
click at [44, 116] on img at bounding box center [43, 117] width 11 height 11
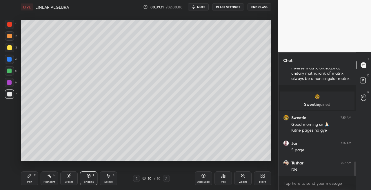
click at [31, 180] on div "Pen" at bounding box center [29, 181] width 5 height 3
click at [93, 175] on div "L" at bounding box center [94, 175] width 2 height 3
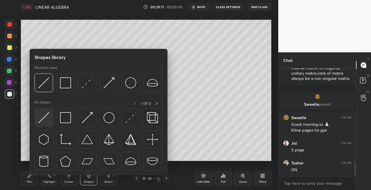
click at [38, 120] on div at bounding box center [44, 117] width 19 height 19
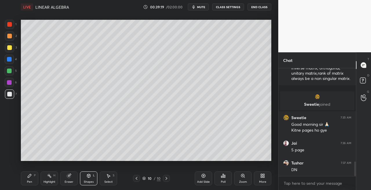
click at [36, 179] on div "Pen P" at bounding box center [29, 178] width 17 height 14
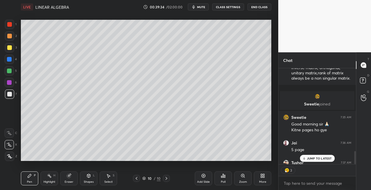
click at [10, 48] on div at bounding box center [9, 47] width 5 height 5
click at [88, 177] on icon at bounding box center [88, 175] width 3 height 3
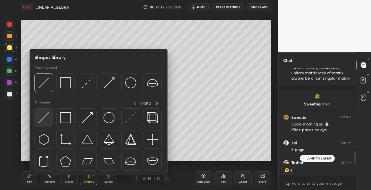
click at [45, 120] on img at bounding box center [43, 117] width 11 height 11
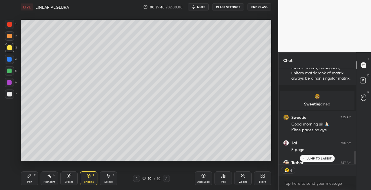
click at [10, 93] on div at bounding box center [9, 94] width 5 height 5
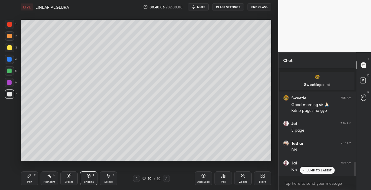
scroll to position [724, 0]
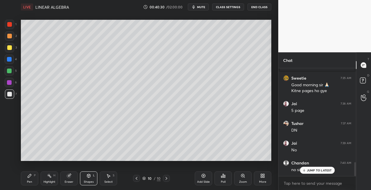
click at [167, 178] on icon at bounding box center [167, 178] width 2 height 3
click at [164, 179] on icon at bounding box center [166, 178] width 5 height 5
click at [198, 181] on div "Add Slide" at bounding box center [203, 181] width 13 height 3
click at [29, 179] on div "Pen P" at bounding box center [29, 178] width 17 height 14
click at [14, 50] on div at bounding box center [9, 47] width 9 height 9
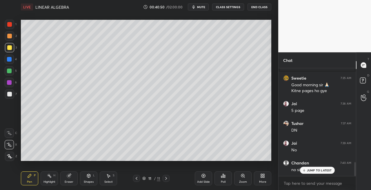
click at [84, 177] on div "Shapes L" at bounding box center [88, 178] width 17 height 14
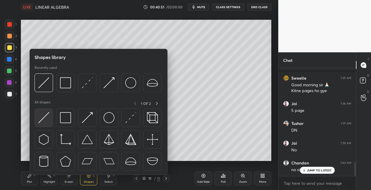
click at [46, 118] on img at bounding box center [43, 117] width 11 height 11
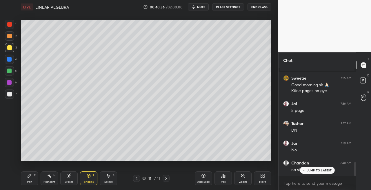
click at [30, 180] on div "Pen" at bounding box center [29, 181] width 5 height 3
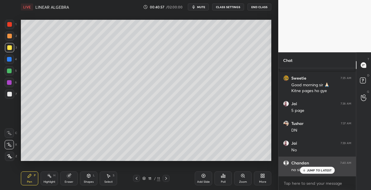
click at [307, 171] on p "JUMP TO LATEST" at bounding box center [319, 169] width 25 height 3
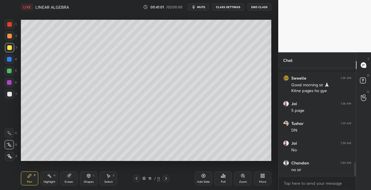
click at [9, 94] on div at bounding box center [9, 94] width 5 height 5
click at [89, 182] on div "Shapes" at bounding box center [89, 181] width 10 height 3
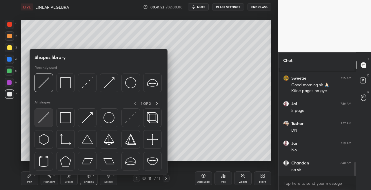
click at [45, 120] on img at bounding box center [43, 117] width 11 height 11
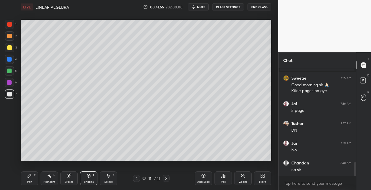
click at [35, 177] on div "P" at bounding box center [35, 175] width 2 height 3
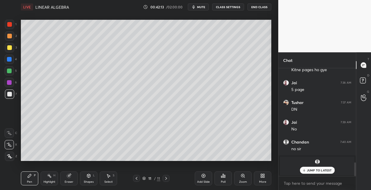
click at [71, 175] on div "Eraser" at bounding box center [68, 178] width 17 height 14
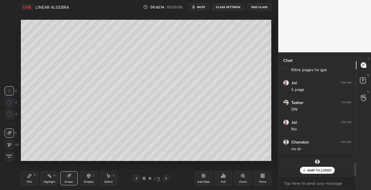
click at [33, 179] on div "Pen P" at bounding box center [29, 178] width 17 height 14
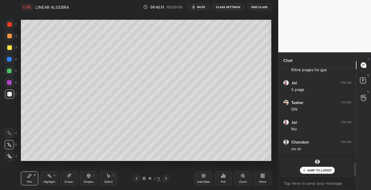
click at [69, 183] on div "Eraser" at bounding box center [69, 181] width 9 height 3
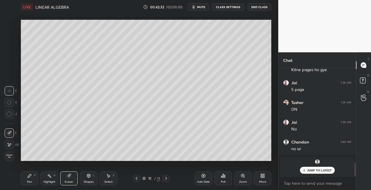
click at [25, 178] on div "Pen P" at bounding box center [29, 178] width 17 height 14
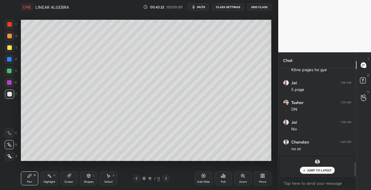
click at [72, 177] on div "Eraser" at bounding box center [68, 178] width 17 height 14
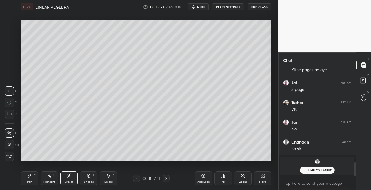
click at [26, 180] on div "Pen P" at bounding box center [29, 178] width 17 height 14
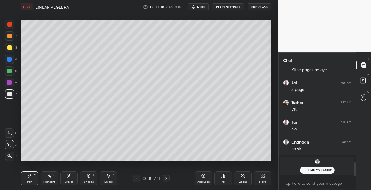
click at [12, 48] on div at bounding box center [9, 47] width 9 height 9
click at [86, 175] on div "Shapes L" at bounding box center [88, 178] width 17 height 14
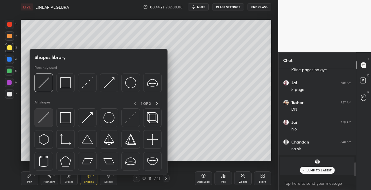
click at [45, 118] on img at bounding box center [43, 117] width 11 height 11
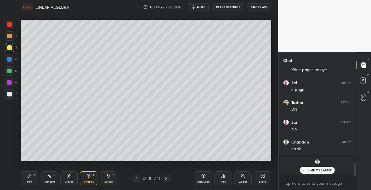
click at [31, 180] on div "Pen" at bounding box center [29, 181] width 5 height 3
click at [8, 96] on div at bounding box center [9, 94] width 5 height 5
click at [74, 175] on div "Eraser" at bounding box center [68, 178] width 17 height 14
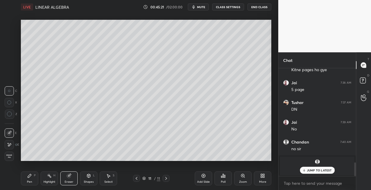
click at [34, 179] on div "Pen P" at bounding box center [29, 178] width 17 height 14
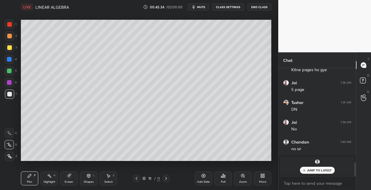
click at [85, 176] on div "Shapes L" at bounding box center [88, 178] width 17 height 14
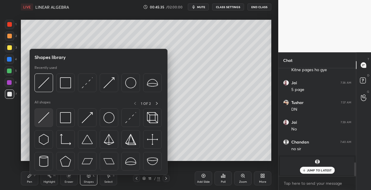
click at [45, 119] on img at bounding box center [43, 117] width 11 height 11
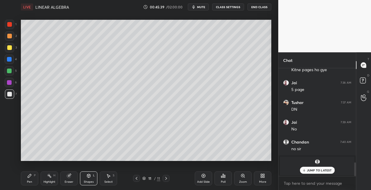
click at [28, 181] on div "Pen" at bounding box center [29, 181] width 5 height 3
click at [167, 179] on icon at bounding box center [166, 178] width 5 height 5
click at [203, 181] on div "Add Slide" at bounding box center [203, 181] width 13 height 3
click at [72, 181] on div "Eraser" at bounding box center [69, 181] width 9 height 3
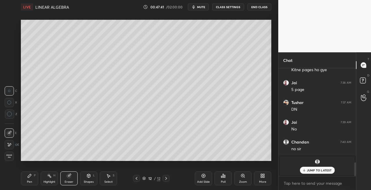
click at [28, 180] on div "Pen" at bounding box center [29, 181] width 5 height 3
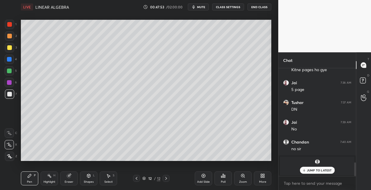
click at [89, 175] on icon at bounding box center [88, 175] width 3 height 1
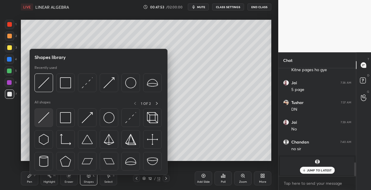
click at [41, 117] on img at bounding box center [43, 117] width 11 height 11
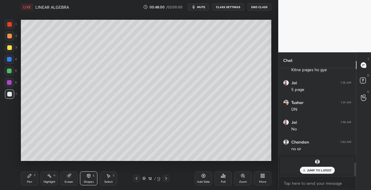
click at [135, 180] on icon at bounding box center [136, 178] width 5 height 5
click at [168, 178] on icon at bounding box center [166, 178] width 5 height 5
click at [167, 179] on icon at bounding box center [166, 178] width 5 height 5
click at [168, 179] on icon at bounding box center [166, 178] width 5 height 5
click at [203, 180] on div "Add Slide" at bounding box center [203, 181] width 13 height 3
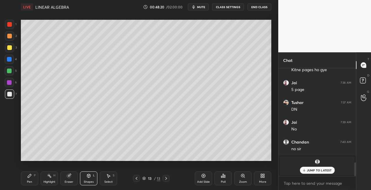
click at [31, 173] on icon at bounding box center [29, 175] width 5 height 5
click at [11, 48] on div at bounding box center [9, 47] width 5 height 5
click at [137, 177] on icon at bounding box center [136, 178] width 5 height 5
click at [167, 179] on icon at bounding box center [166, 178] width 5 height 5
click at [90, 178] on icon at bounding box center [88, 175] width 5 height 5
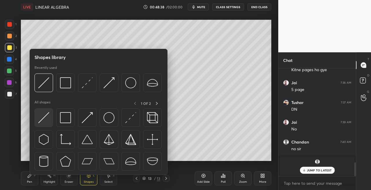
click at [45, 114] on img at bounding box center [43, 117] width 11 height 11
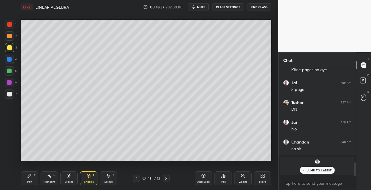
click at [32, 179] on div "Pen P" at bounding box center [29, 178] width 17 height 14
click at [11, 91] on div at bounding box center [9, 93] width 9 height 9
click at [68, 175] on icon at bounding box center [69, 176] width 4 height 4
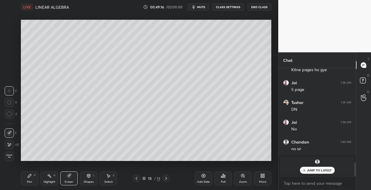
click at [28, 176] on icon at bounding box center [29, 175] width 3 height 3
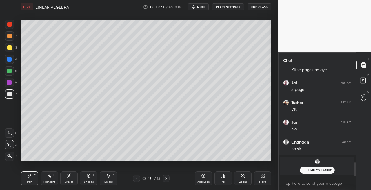
click at [69, 182] on div "Eraser" at bounding box center [69, 181] width 9 height 3
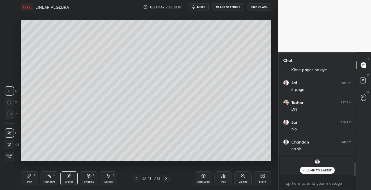
click at [31, 182] on div "Pen" at bounding box center [29, 181] width 5 height 3
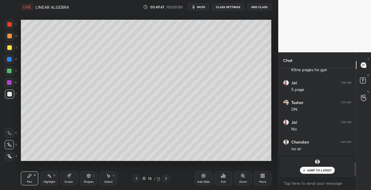
click at [70, 178] on icon at bounding box center [69, 175] width 5 height 5
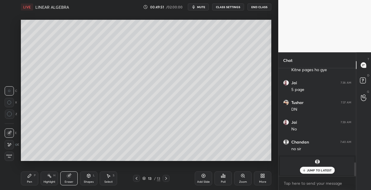
click at [32, 180] on div "Pen" at bounding box center [29, 181] width 5 height 3
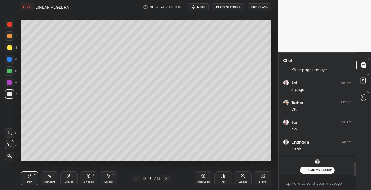
click at [69, 176] on icon at bounding box center [69, 176] width 4 height 4
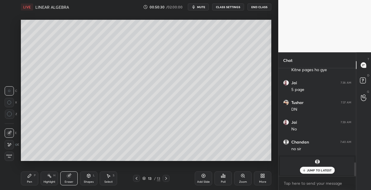
click at [31, 182] on div "Pen" at bounding box center [29, 181] width 5 height 3
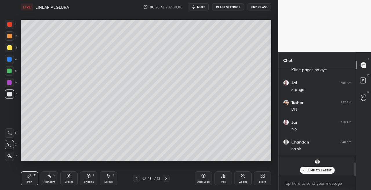
click at [70, 179] on div "Eraser" at bounding box center [68, 178] width 17 height 14
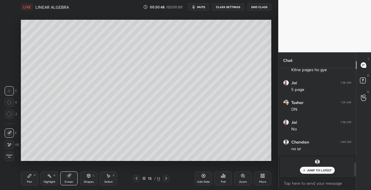
click at [28, 178] on div "Pen P" at bounding box center [29, 178] width 17 height 14
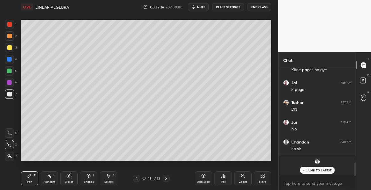
click at [81, 177] on div "Shapes L" at bounding box center [88, 178] width 17 height 14
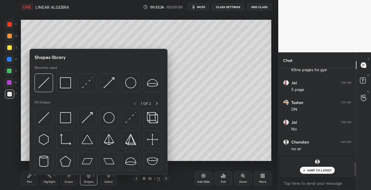
click at [42, 127] on div at bounding box center [99, 140] width 128 height 65
click at [43, 120] on img at bounding box center [43, 117] width 11 height 11
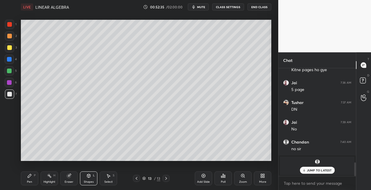
click at [35, 176] on div "P" at bounding box center [35, 175] width 2 height 3
click at [12, 46] on div at bounding box center [9, 47] width 9 height 9
click at [76, 179] on div "Eraser" at bounding box center [68, 178] width 17 height 14
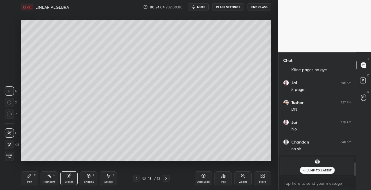
click at [32, 179] on div "Pen P" at bounding box center [29, 178] width 17 height 14
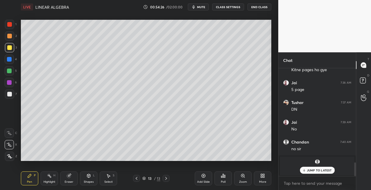
click at [90, 173] on div "Shapes L" at bounding box center [88, 178] width 17 height 14
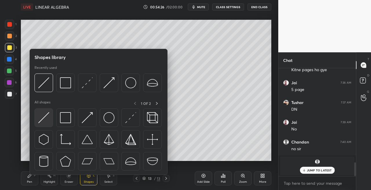
click at [45, 122] on img at bounding box center [43, 117] width 11 height 11
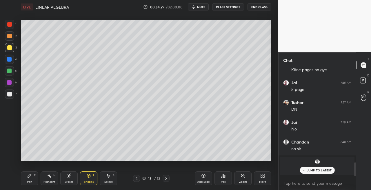
click at [33, 180] on div "Pen P" at bounding box center [29, 178] width 17 height 14
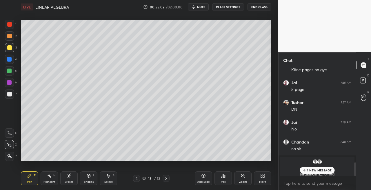
click at [15, 96] on div "7" at bounding box center [11, 93] width 12 height 9
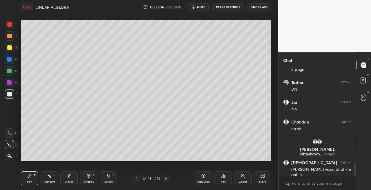
scroll to position [737, 0]
click at [69, 179] on div "Eraser" at bounding box center [68, 178] width 17 height 14
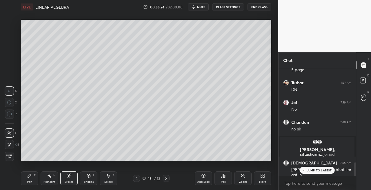
click at [202, 180] on div "Add Slide" at bounding box center [203, 181] width 13 height 3
click at [34, 179] on div "Pen P" at bounding box center [29, 178] width 17 height 14
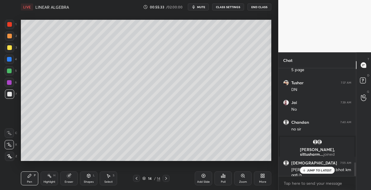
click at [70, 180] on div "Eraser" at bounding box center [69, 181] width 9 height 3
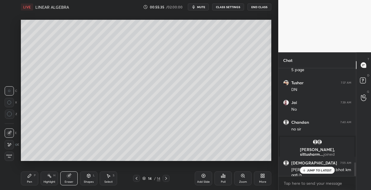
click at [32, 175] on div "Pen P" at bounding box center [29, 178] width 17 height 14
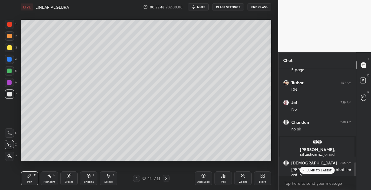
click at [92, 176] on div "Shapes L" at bounding box center [88, 178] width 17 height 14
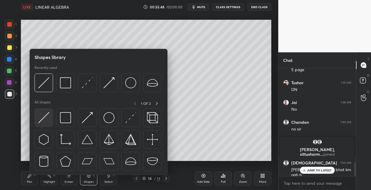
click at [45, 116] on img at bounding box center [43, 117] width 11 height 11
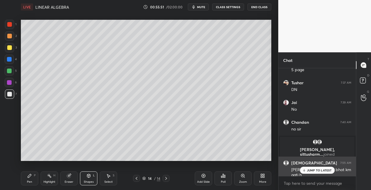
click at [311, 171] on p "JUMP TO LATEST" at bounding box center [319, 169] width 25 height 3
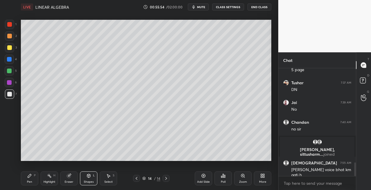
click at [26, 178] on div "Pen P" at bounding box center [29, 178] width 17 height 14
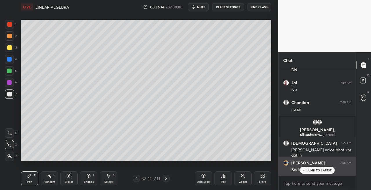
click at [308, 170] on p "JUMP TO LATEST" at bounding box center [319, 169] width 25 height 3
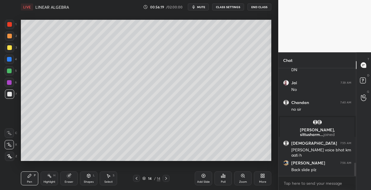
click at [138, 179] on icon at bounding box center [136, 178] width 5 height 5
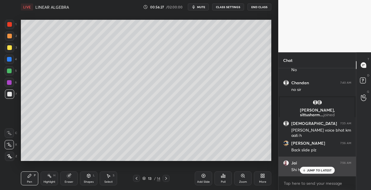
click at [311, 171] on p "JUMP TO LATEST" at bounding box center [319, 169] width 25 height 3
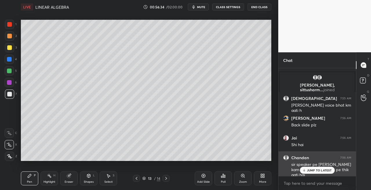
click at [313, 169] on p "JUMP TO LATEST" at bounding box center [319, 169] width 25 height 3
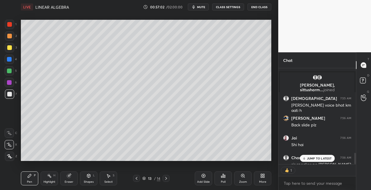
scroll to position [802, 0]
click at [165, 179] on icon at bounding box center [166, 178] width 5 height 5
click at [135, 176] on icon at bounding box center [136, 178] width 5 height 5
click at [165, 178] on icon at bounding box center [166, 178] width 5 height 5
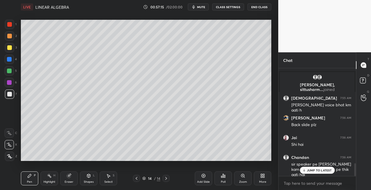
scroll to position [801, 0]
click at [87, 174] on icon at bounding box center [88, 175] width 5 height 5
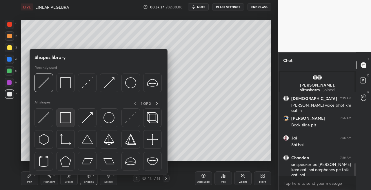
click at [68, 119] on img at bounding box center [65, 117] width 11 height 11
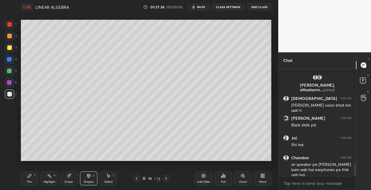
click at [10, 49] on div at bounding box center [9, 47] width 5 height 5
click at [91, 177] on icon at bounding box center [88, 175] width 5 height 5
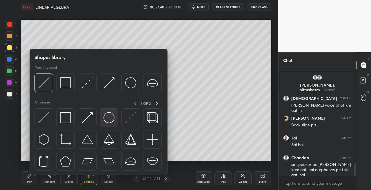
click at [109, 115] on img at bounding box center [109, 117] width 11 height 11
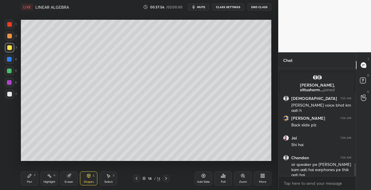
click at [81, 178] on div "Shapes L" at bounding box center [88, 178] width 17 height 14
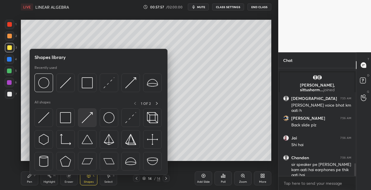
click at [87, 117] on img at bounding box center [87, 117] width 11 height 11
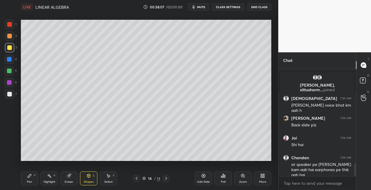
click at [89, 177] on icon at bounding box center [88, 175] width 5 height 5
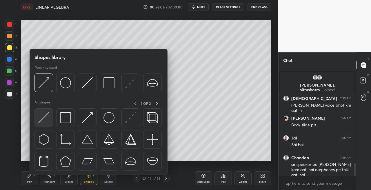
click at [41, 119] on img at bounding box center [43, 117] width 11 height 11
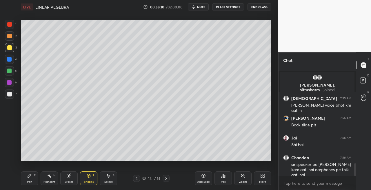
click at [71, 176] on div "Eraser" at bounding box center [68, 178] width 17 height 14
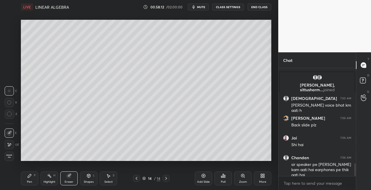
click at [35, 179] on div "Pen P" at bounding box center [29, 178] width 17 height 14
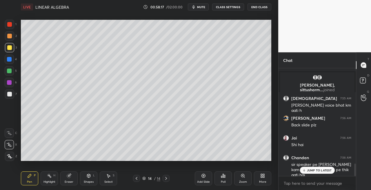
scroll to position [821, 0]
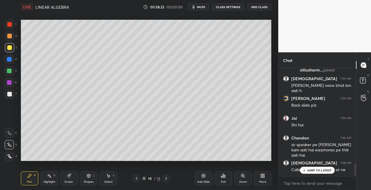
click at [203, 4] on button "mute" at bounding box center [198, 6] width 21 height 7
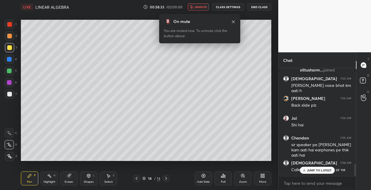
scroll to position [846, 0]
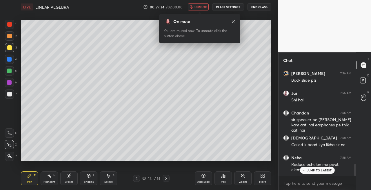
click at [205, 10] on button "unmute" at bounding box center [198, 6] width 21 height 7
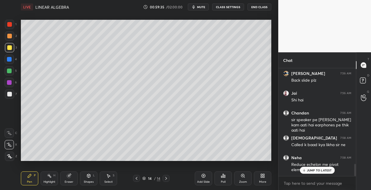
scroll to position [871, 0]
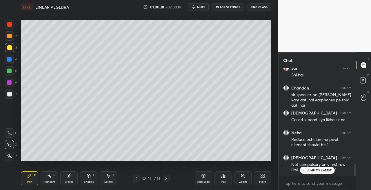
click at [13, 48] on div at bounding box center [9, 47] width 9 height 9
click at [85, 178] on div "Shapes L" at bounding box center [88, 178] width 17 height 14
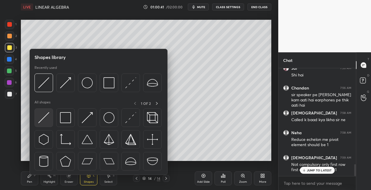
click at [38, 119] on img at bounding box center [43, 117] width 11 height 11
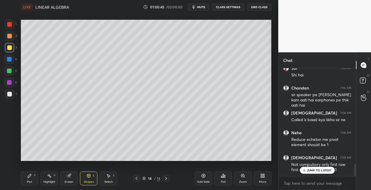
click at [30, 181] on div "Pen" at bounding box center [29, 181] width 5 height 3
click at [15, 95] on div "7" at bounding box center [11, 93] width 12 height 9
click at [75, 175] on div "Eraser" at bounding box center [68, 178] width 17 height 14
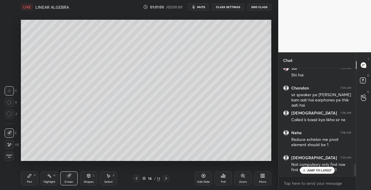
click at [34, 178] on div "Pen P" at bounding box center [29, 178] width 17 height 14
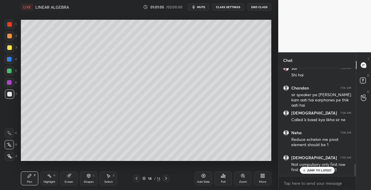
click at [67, 175] on icon at bounding box center [69, 176] width 4 height 4
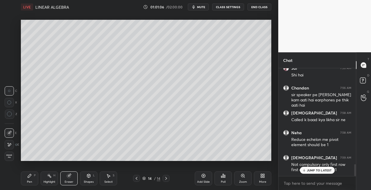
click at [32, 178] on div "Pen P" at bounding box center [29, 178] width 17 height 14
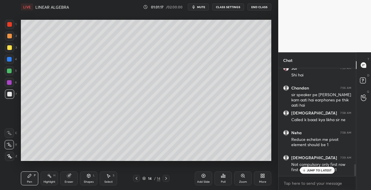
click at [73, 175] on div "Eraser" at bounding box center [68, 178] width 17 height 14
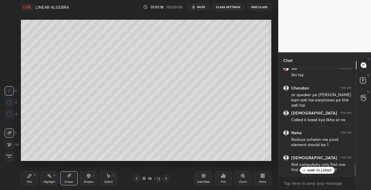
click at [26, 179] on div "Pen P" at bounding box center [29, 178] width 17 height 14
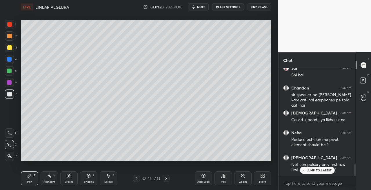
click at [91, 175] on div "Shapes L" at bounding box center [88, 178] width 17 height 14
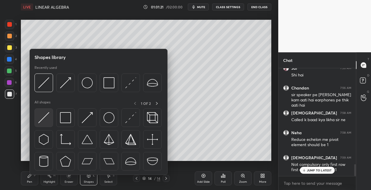
click at [44, 118] on img at bounding box center [43, 117] width 11 height 11
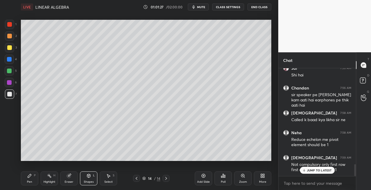
click at [30, 178] on div "Pen P" at bounding box center [29, 178] width 17 height 14
click at [69, 176] on icon at bounding box center [69, 176] width 4 height 4
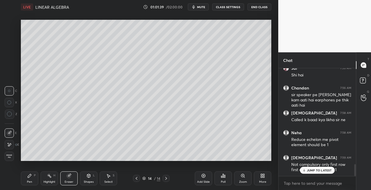
click at [30, 173] on icon at bounding box center [29, 175] width 5 height 5
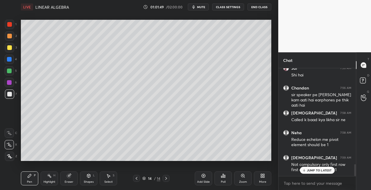
click at [87, 179] on div "Shapes L" at bounding box center [88, 178] width 17 height 14
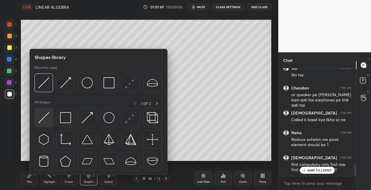
click at [42, 118] on img at bounding box center [43, 117] width 11 height 11
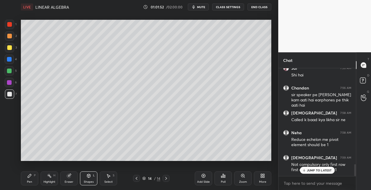
click at [29, 175] on icon at bounding box center [29, 175] width 3 height 3
click at [67, 171] on div "Eraser" at bounding box center [68, 178] width 17 height 14
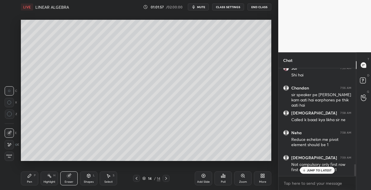
click at [33, 179] on div "Pen P" at bounding box center [29, 178] width 17 height 14
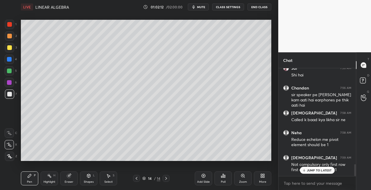
click at [75, 175] on div "Eraser" at bounding box center [68, 178] width 17 height 14
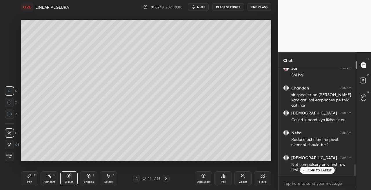
click at [33, 180] on div "Pen P" at bounding box center [29, 178] width 17 height 14
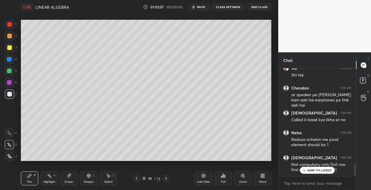
click at [71, 181] on div "Eraser" at bounding box center [69, 181] width 9 height 3
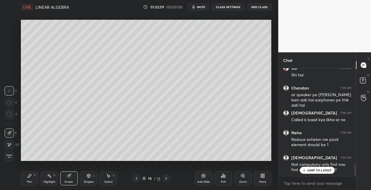
click at [32, 177] on div "Pen P" at bounding box center [29, 178] width 17 height 14
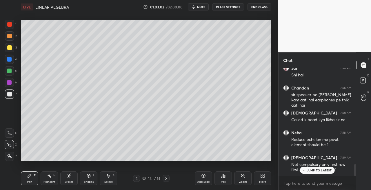
click at [91, 177] on icon at bounding box center [88, 175] width 5 height 5
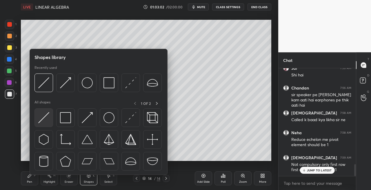
click at [42, 122] on img at bounding box center [43, 117] width 11 height 11
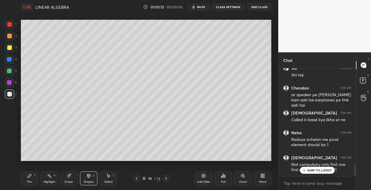
click at [35, 183] on div "Pen P" at bounding box center [29, 178] width 17 height 14
click at [166, 179] on icon at bounding box center [166, 178] width 2 height 3
click at [167, 180] on icon at bounding box center [166, 178] width 5 height 5
click at [205, 182] on div "Add Slide" at bounding box center [203, 181] width 13 height 3
click at [10, 48] on div at bounding box center [9, 47] width 5 height 5
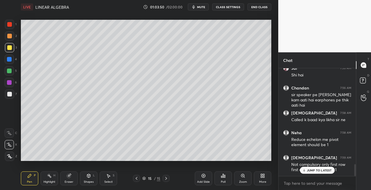
click at [88, 179] on div "Shapes L" at bounding box center [88, 178] width 17 height 14
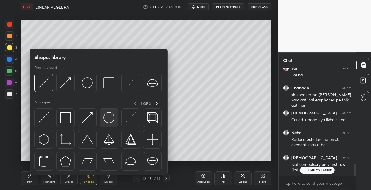
click at [106, 117] on img at bounding box center [109, 117] width 11 height 11
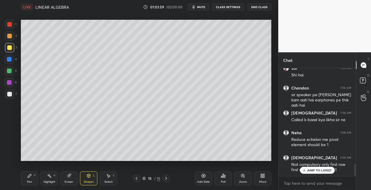
click at [31, 178] on icon at bounding box center [29, 175] width 5 height 5
click at [9, 94] on div at bounding box center [9, 94] width 5 height 5
click at [69, 179] on div "Eraser" at bounding box center [68, 178] width 17 height 14
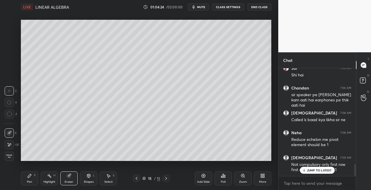
click at [35, 181] on div "Pen P" at bounding box center [29, 178] width 17 height 14
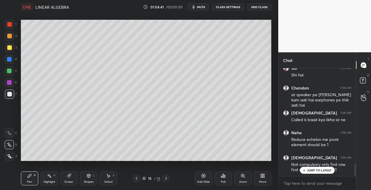
click at [86, 176] on icon at bounding box center [88, 175] width 5 height 5
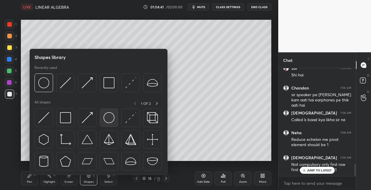
click at [108, 117] on img at bounding box center [109, 117] width 11 height 11
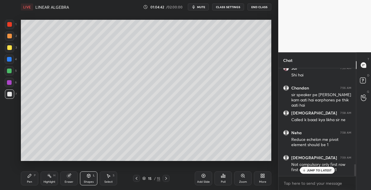
click at [9, 49] on div at bounding box center [9, 47] width 5 height 5
click at [32, 178] on div "Pen P" at bounding box center [29, 178] width 17 height 14
click at [12, 95] on div at bounding box center [9, 93] width 9 height 9
click at [134, 176] on icon at bounding box center [136, 178] width 5 height 5
click at [165, 179] on icon at bounding box center [166, 178] width 5 height 5
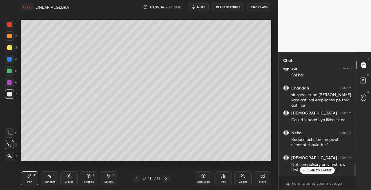
click at [138, 178] on icon at bounding box center [136, 178] width 5 height 5
click at [166, 179] on icon at bounding box center [166, 178] width 5 height 5
click at [138, 178] on icon at bounding box center [136, 178] width 5 height 5
click at [165, 178] on icon at bounding box center [166, 178] width 5 height 5
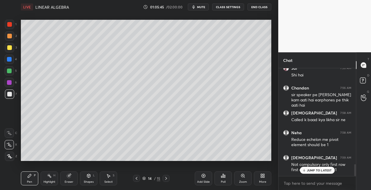
click at [165, 178] on icon at bounding box center [166, 178] width 5 height 5
click at [166, 178] on icon at bounding box center [166, 178] width 5 height 5
click at [11, 47] on div at bounding box center [9, 47] width 5 height 5
click at [89, 170] on div "Pen P Highlight H Eraser Shapes L Select S 15 / 15 Add Slide Poll Zoom More" at bounding box center [146, 178] width 251 height 23
click at [87, 176] on icon at bounding box center [88, 175] width 3 height 3
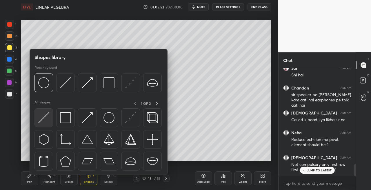
click at [41, 119] on img at bounding box center [43, 117] width 11 height 11
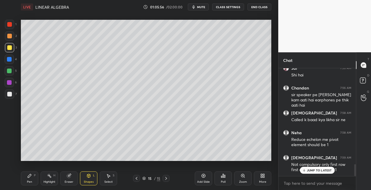
click at [32, 178] on icon at bounding box center [29, 175] width 5 height 5
click at [11, 96] on div at bounding box center [9, 93] width 9 height 9
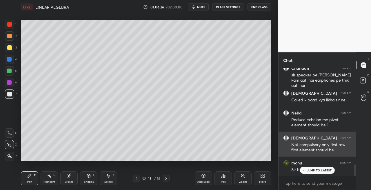
scroll to position [910, 0]
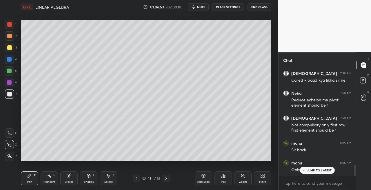
click at [136, 178] on icon at bounding box center [136, 178] width 5 height 5
click at [138, 178] on icon at bounding box center [136, 178] width 5 height 5
click at [167, 177] on icon at bounding box center [166, 178] width 5 height 5
click at [166, 177] on icon at bounding box center [166, 178] width 2 height 3
click at [165, 177] on icon at bounding box center [166, 178] width 2 height 3
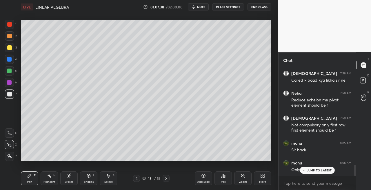
click at [138, 178] on icon at bounding box center [136, 178] width 5 height 5
click at [137, 179] on icon at bounding box center [137, 178] width 2 height 3
click at [169, 178] on div at bounding box center [166, 178] width 7 height 7
click at [138, 181] on div at bounding box center [136, 178] width 7 height 7
click at [165, 179] on icon at bounding box center [166, 178] width 5 height 5
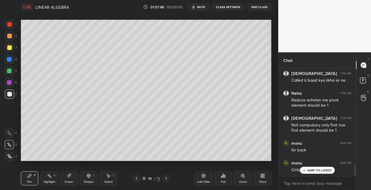
click at [167, 179] on icon at bounding box center [166, 178] width 5 height 5
click at [90, 178] on div "Shapes L" at bounding box center [88, 178] width 17 height 14
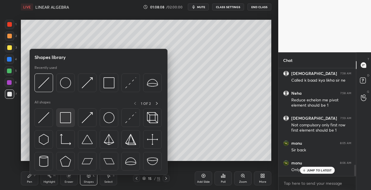
click at [65, 121] on img at bounding box center [65, 117] width 11 height 11
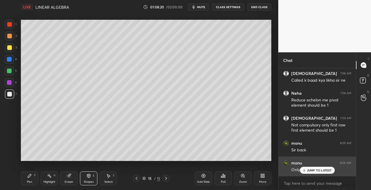
click at [305, 169] on icon at bounding box center [304, 169] width 4 height 3
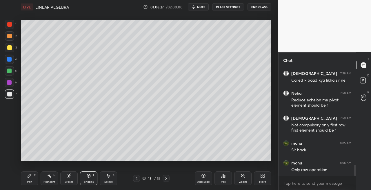
click at [30, 181] on div "Pen" at bounding box center [29, 181] width 5 height 3
click at [10, 48] on div at bounding box center [9, 47] width 5 height 5
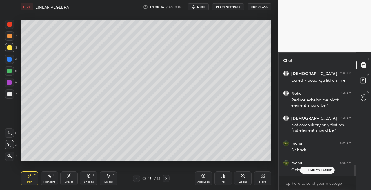
scroll to position [930, 0]
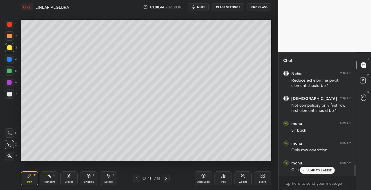
click at [135, 178] on icon at bounding box center [136, 178] width 5 height 5
click at [136, 178] on icon at bounding box center [137, 178] width 2 height 3
click at [137, 178] on icon at bounding box center [136, 178] width 5 height 5
click at [137, 179] on icon at bounding box center [137, 178] width 2 height 3
click at [137, 179] on icon at bounding box center [136, 178] width 5 height 5
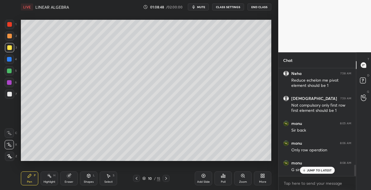
click at [168, 178] on icon at bounding box center [166, 178] width 5 height 5
click at [167, 178] on icon at bounding box center [166, 178] width 2 height 3
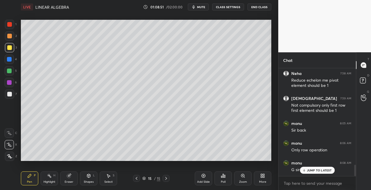
click at [167, 178] on icon at bounding box center [166, 178] width 2 height 3
click at [88, 174] on icon at bounding box center [88, 175] width 3 height 3
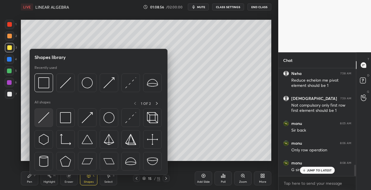
click at [42, 115] on img at bounding box center [43, 117] width 11 height 11
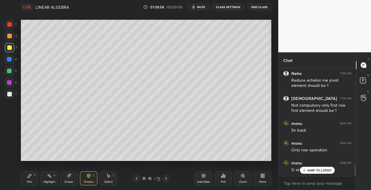
click at [32, 179] on div "Pen P" at bounding box center [29, 178] width 17 height 14
click at [14, 96] on div at bounding box center [9, 93] width 9 height 9
click at [87, 175] on icon at bounding box center [88, 175] width 3 height 1
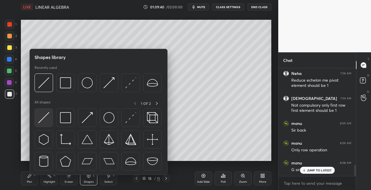
click at [44, 121] on img at bounding box center [43, 117] width 11 height 11
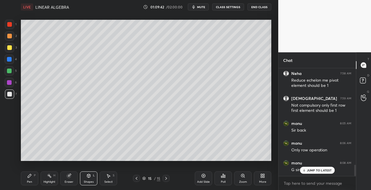
click at [30, 176] on icon at bounding box center [29, 175] width 3 height 3
click at [167, 178] on icon at bounding box center [166, 178] width 5 height 5
click at [166, 179] on icon at bounding box center [166, 178] width 2 height 3
click at [207, 180] on div "Add Slide" at bounding box center [203, 181] width 13 height 3
click at [138, 179] on icon at bounding box center [136, 178] width 5 height 5
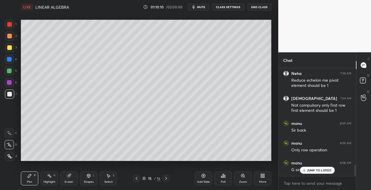
click at [168, 179] on icon at bounding box center [166, 178] width 5 height 5
click at [68, 178] on div "Eraser" at bounding box center [68, 178] width 17 height 14
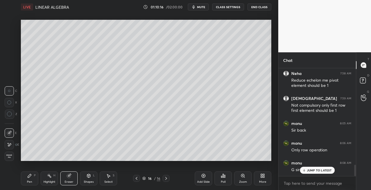
click at [36, 182] on div "Pen P" at bounding box center [29, 178] width 17 height 14
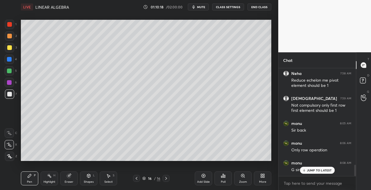
click at [70, 180] on div "Eraser" at bounding box center [69, 181] width 9 height 3
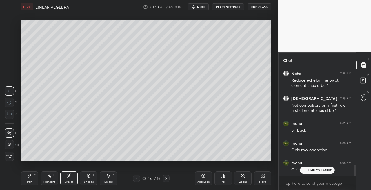
click at [30, 175] on icon at bounding box center [29, 175] width 3 height 3
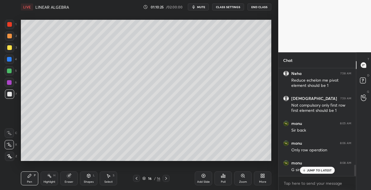
click at [137, 176] on icon at bounding box center [136, 178] width 5 height 5
click at [164, 178] on icon at bounding box center [166, 178] width 5 height 5
click at [138, 176] on icon at bounding box center [136, 178] width 5 height 5
click at [166, 179] on icon at bounding box center [166, 178] width 5 height 5
click at [136, 176] on icon at bounding box center [136, 178] width 5 height 5
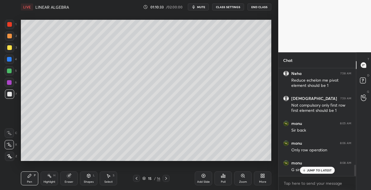
click at [165, 178] on icon at bounding box center [166, 178] width 5 height 5
click at [135, 177] on icon at bounding box center [136, 178] width 5 height 5
click at [166, 179] on icon at bounding box center [166, 178] width 5 height 5
click at [138, 179] on icon at bounding box center [136, 178] width 5 height 5
click at [166, 178] on icon at bounding box center [166, 178] width 5 height 5
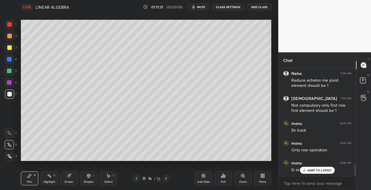
click at [90, 179] on div "Shapes L" at bounding box center [88, 178] width 17 height 14
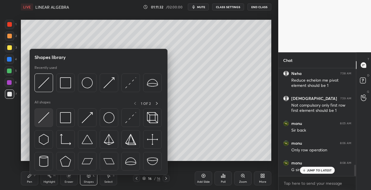
click at [39, 117] on img at bounding box center [43, 117] width 11 height 11
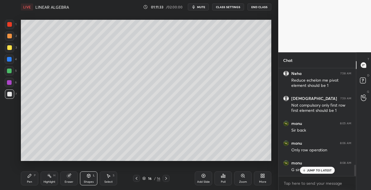
click at [34, 178] on div "Pen P" at bounding box center [29, 178] width 17 height 14
click at [88, 172] on div "Shapes L" at bounding box center [88, 178] width 17 height 14
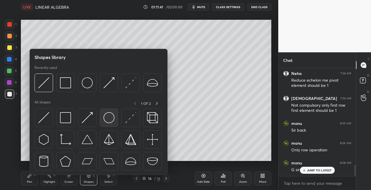
click at [110, 118] on img at bounding box center [109, 117] width 11 height 11
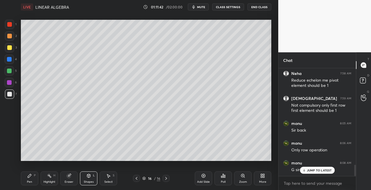
click at [9, 49] on div at bounding box center [9, 47] width 5 height 5
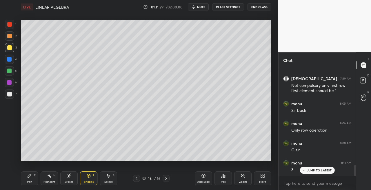
click at [32, 172] on div "Pen P" at bounding box center [29, 178] width 17 height 14
click at [10, 97] on div at bounding box center [9, 93] width 9 height 9
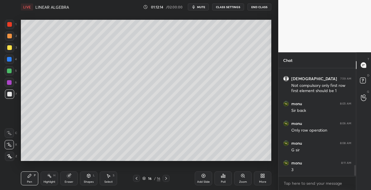
scroll to position [975, 0]
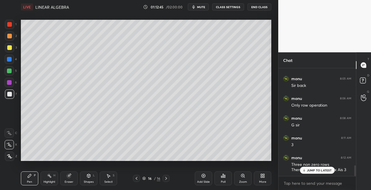
click at [86, 175] on icon at bounding box center [88, 175] width 5 height 5
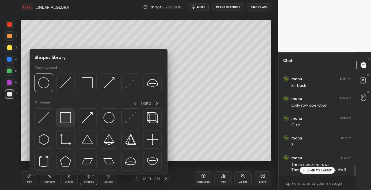
click at [67, 121] on img at bounding box center [65, 117] width 11 height 11
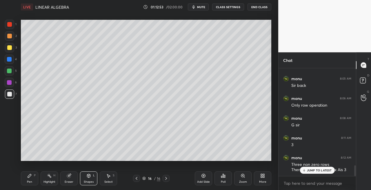
click at [29, 179] on div "Pen P" at bounding box center [29, 178] width 17 height 14
click at [8, 48] on div at bounding box center [9, 47] width 5 height 5
click at [88, 176] on icon at bounding box center [88, 175] width 3 height 3
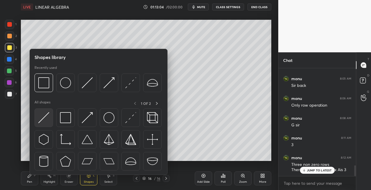
click at [42, 123] on img at bounding box center [43, 117] width 11 height 11
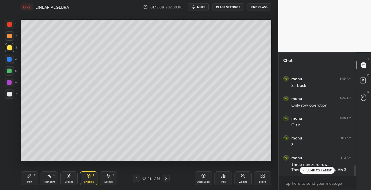
click at [32, 177] on div "Pen P" at bounding box center [29, 178] width 17 height 14
click at [13, 94] on div at bounding box center [9, 93] width 9 height 9
click at [167, 179] on icon at bounding box center [166, 178] width 5 height 5
click at [199, 180] on div "Add Slide" at bounding box center [203, 181] width 13 height 3
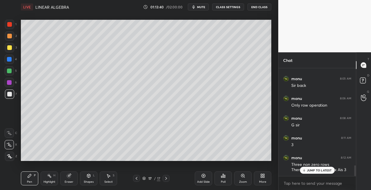
click at [137, 178] on icon at bounding box center [137, 178] width 2 height 3
click at [166, 177] on icon at bounding box center [166, 178] width 2 height 3
click at [136, 180] on icon at bounding box center [136, 178] width 5 height 5
click at [167, 178] on icon at bounding box center [166, 178] width 2 height 3
click at [88, 178] on div "Shapes L" at bounding box center [88, 178] width 17 height 14
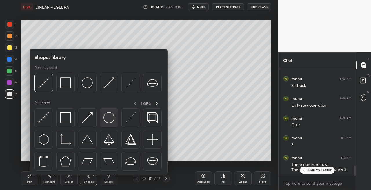
click at [108, 119] on img at bounding box center [109, 117] width 11 height 11
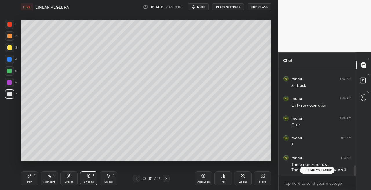
click at [12, 51] on div at bounding box center [9, 47] width 9 height 9
click at [30, 177] on icon at bounding box center [29, 175] width 5 height 5
click at [12, 94] on div at bounding box center [9, 93] width 9 height 9
click at [92, 173] on div "Shapes L" at bounding box center [88, 178] width 17 height 14
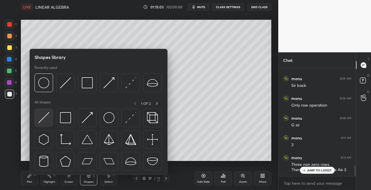
click at [42, 120] on img at bounding box center [43, 117] width 11 height 11
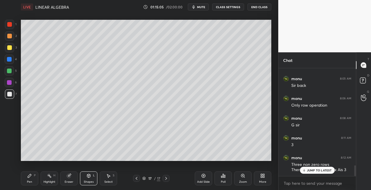
click at [137, 179] on icon at bounding box center [136, 178] width 5 height 5
click at [166, 179] on icon at bounding box center [166, 178] width 5 height 5
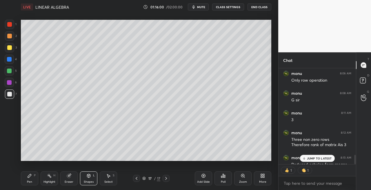
scroll to position [106, 76]
click at [133, 180] on div at bounding box center [136, 178] width 7 height 7
click at [137, 178] on icon at bounding box center [136, 178] width 5 height 5
click at [134, 179] on div at bounding box center [136, 178] width 7 height 7
click at [167, 179] on icon at bounding box center [166, 178] width 5 height 5
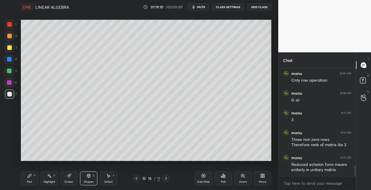
click at [168, 179] on icon at bounding box center [166, 178] width 5 height 5
click at [165, 178] on icon at bounding box center [166, 178] width 5 height 5
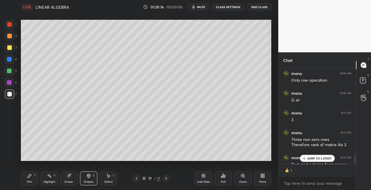
scroll to position [1000, 0]
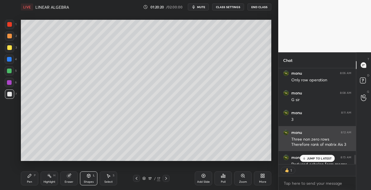
click at [307, 141] on div "Three non zero rows Therefore rank of matrix Ais 3" at bounding box center [322, 141] width 60 height 11
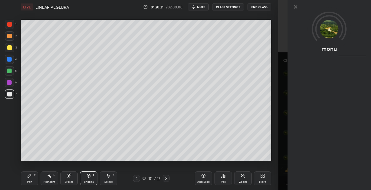
click at [294, 6] on icon at bounding box center [295, 6] width 7 height 7
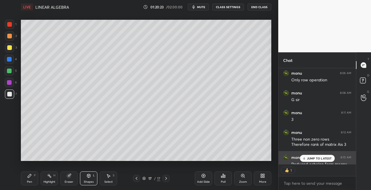
click at [310, 153] on div "[PERSON_NAME] 8:15 AM Reduced echelon form means eniterly in unitary matrix." at bounding box center [317, 163] width 77 height 25
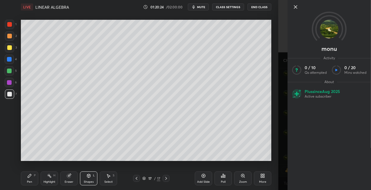
click at [296, 7] on icon at bounding box center [295, 7] width 3 height 3
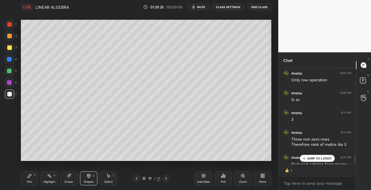
click at [304, 172] on div "1" at bounding box center [317, 170] width 77 height 12
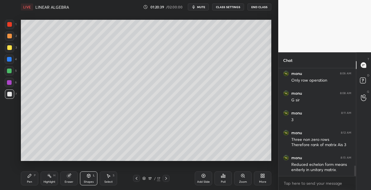
scroll to position [1019, 0]
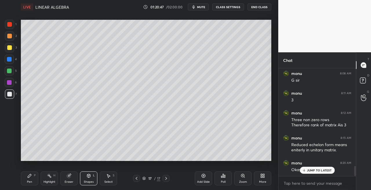
click at [137, 177] on icon at bounding box center [137, 178] width 2 height 3
click at [137, 179] on icon at bounding box center [136, 178] width 5 height 5
click at [165, 178] on icon at bounding box center [166, 178] width 5 height 5
click at [164, 178] on icon at bounding box center [166, 178] width 5 height 5
click at [166, 178] on icon at bounding box center [166, 178] width 2 height 3
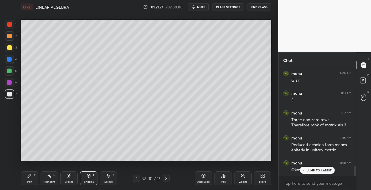
scroll to position [1039, 0]
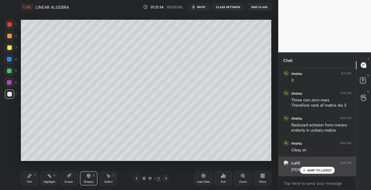
click at [309, 171] on p "JUMP TO LATEST" at bounding box center [319, 169] width 25 height 3
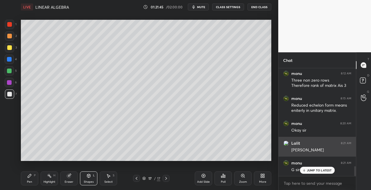
scroll to position [1079, 0]
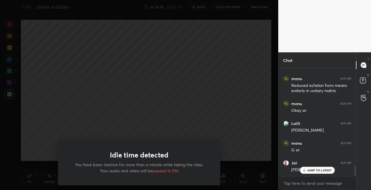
click at [146, 162] on div "Idle time detected You have been inactive for more than a minute while taking t…" at bounding box center [139, 95] width 278 height 190
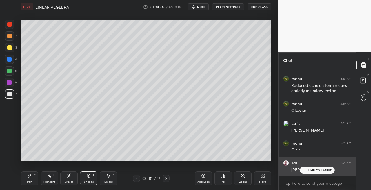
click at [308, 172] on div "JUMP TO LATEST" at bounding box center [317, 170] width 35 height 7
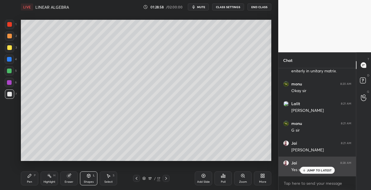
click at [305, 169] on icon at bounding box center [304, 169] width 4 height 3
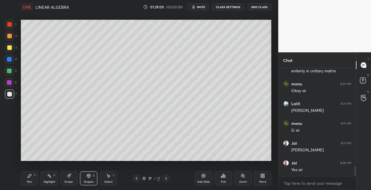
click at [136, 178] on icon at bounding box center [136, 178] width 5 height 5
click at [137, 179] on icon at bounding box center [136, 178] width 5 height 5
click at [167, 178] on icon at bounding box center [166, 178] width 2 height 3
click at [169, 178] on div at bounding box center [166, 178] width 7 height 7
click at [138, 179] on icon at bounding box center [136, 178] width 5 height 5
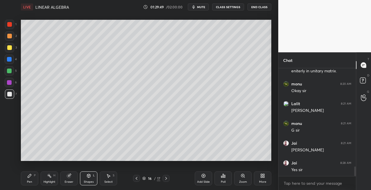
click at [138, 179] on icon at bounding box center [136, 178] width 5 height 5
click at [164, 177] on icon at bounding box center [166, 178] width 5 height 5
click at [165, 178] on icon at bounding box center [166, 178] width 5 height 5
click at [28, 176] on icon at bounding box center [29, 175] width 5 height 5
click at [11, 49] on div at bounding box center [9, 47] width 5 height 5
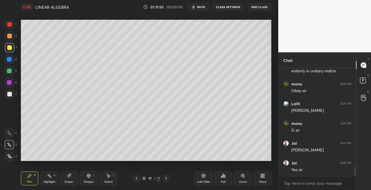
click at [136, 178] on icon at bounding box center [136, 178] width 5 height 5
click at [136, 178] on icon at bounding box center [137, 178] width 2 height 3
click at [167, 178] on icon at bounding box center [166, 178] width 2 height 3
click at [165, 178] on icon at bounding box center [166, 178] width 5 height 5
click at [165, 177] on icon at bounding box center [166, 178] width 2 height 3
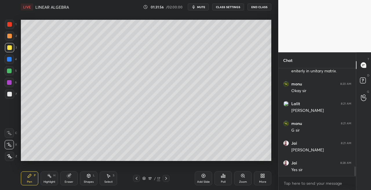
click at [87, 182] on div "Shapes" at bounding box center [89, 181] width 10 height 3
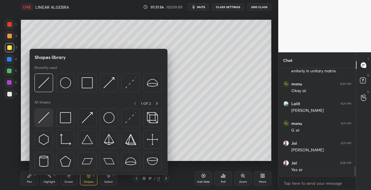
click at [40, 120] on img at bounding box center [43, 117] width 11 height 11
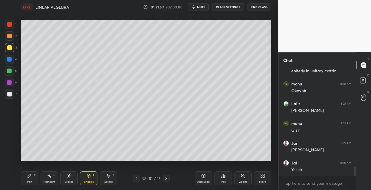
click at [28, 180] on div "Pen" at bounding box center [29, 181] width 5 height 3
click at [77, 179] on div "Eraser" at bounding box center [68, 178] width 17 height 14
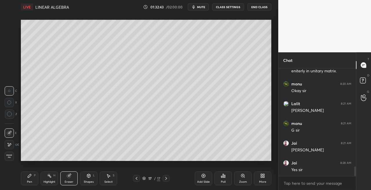
click at [32, 176] on div "Pen P" at bounding box center [29, 178] width 17 height 14
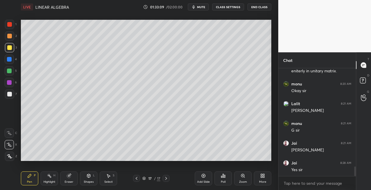
click at [70, 180] on div "Eraser" at bounding box center [69, 181] width 9 height 3
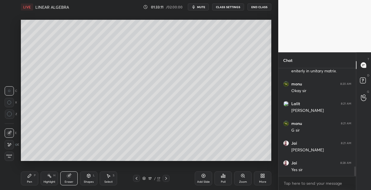
click at [29, 180] on div "Pen" at bounding box center [29, 181] width 5 height 3
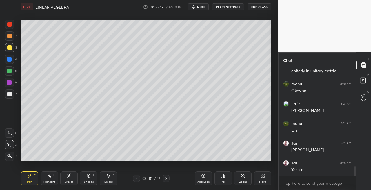
click at [14, 95] on div "7" at bounding box center [11, 93] width 12 height 9
click at [85, 176] on div "Shapes L" at bounding box center [88, 178] width 17 height 14
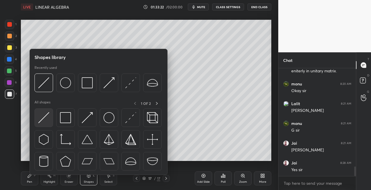
click at [43, 120] on img at bounding box center [43, 117] width 11 height 11
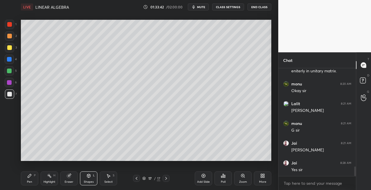
click at [30, 179] on div "Pen P" at bounding box center [29, 178] width 17 height 14
click at [136, 178] on icon at bounding box center [137, 178] width 2 height 3
click at [138, 178] on icon at bounding box center [136, 178] width 5 height 5
click at [139, 179] on div at bounding box center [136, 178] width 7 height 7
click at [138, 179] on icon at bounding box center [136, 178] width 5 height 5
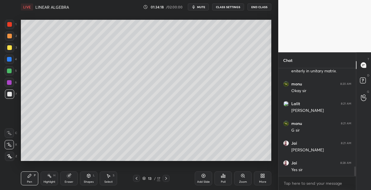
click at [166, 177] on icon at bounding box center [166, 178] width 2 height 3
click at [166, 178] on icon at bounding box center [166, 178] width 5 height 5
click at [165, 179] on icon at bounding box center [166, 178] width 5 height 5
click at [167, 179] on icon at bounding box center [166, 178] width 5 height 5
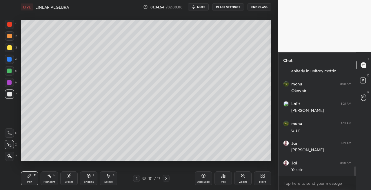
click at [167, 178] on icon at bounding box center [166, 178] width 5 height 5
click at [168, 178] on icon at bounding box center [166, 178] width 5 height 5
click at [199, 180] on div "Add Slide" at bounding box center [203, 181] width 13 height 3
click at [139, 177] on div at bounding box center [136, 178] width 7 height 7
click at [168, 179] on icon at bounding box center [166, 178] width 5 height 5
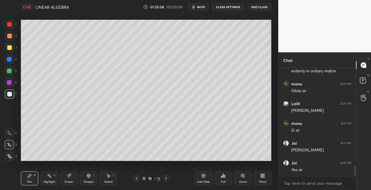
click at [138, 178] on icon at bounding box center [136, 178] width 5 height 5
click at [168, 178] on icon at bounding box center [166, 178] width 5 height 5
click at [137, 178] on icon at bounding box center [136, 178] width 5 height 5
click at [166, 178] on icon at bounding box center [166, 178] width 5 height 5
click at [136, 179] on icon at bounding box center [136, 178] width 5 height 5
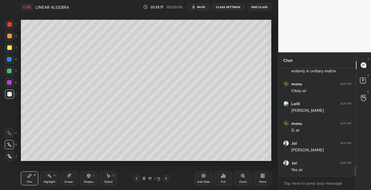
click at [168, 178] on icon at bounding box center [166, 178] width 5 height 5
click at [136, 178] on icon at bounding box center [136, 178] width 5 height 5
click at [167, 179] on icon at bounding box center [166, 178] width 5 height 5
click at [74, 176] on div "Eraser" at bounding box center [68, 178] width 17 height 14
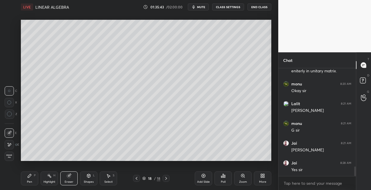
click at [30, 179] on div "Pen P" at bounding box center [29, 178] width 17 height 14
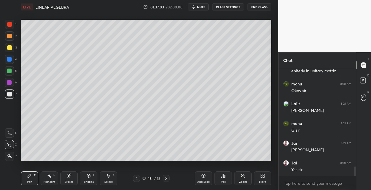
click at [67, 176] on icon at bounding box center [69, 175] width 5 height 5
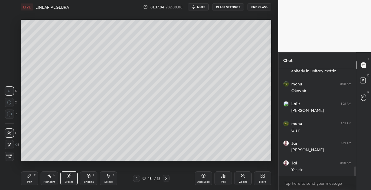
click at [26, 184] on div "Pen P" at bounding box center [29, 178] width 17 height 14
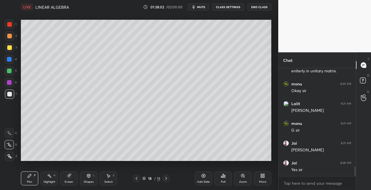
click at [166, 178] on icon at bounding box center [166, 178] width 2 height 3
click at [205, 180] on div "Add Slide" at bounding box center [203, 181] width 13 height 3
click at [134, 179] on div at bounding box center [136, 178] width 7 height 7
click at [168, 178] on icon at bounding box center [166, 178] width 5 height 5
click at [135, 180] on icon at bounding box center [136, 178] width 5 height 5
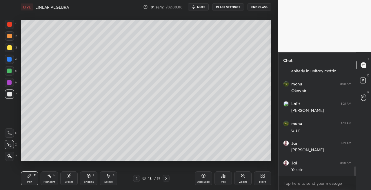
click at [166, 180] on icon at bounding box center [166, 178] width 5 height 5
click at [138, 179] on icon at bounding box center [136, 178] width 5 height 5
click at [165, 178] on icon at bounding box center [166, 178] width 5 height 5
click at [133, 178] on div at bounding box center [136, 178] width 7 height 7
click at [167, 178] on icon at bounding box center [166, 178] width 2 height 3
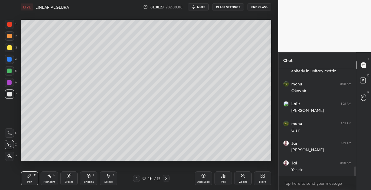
click at [136, 179] on icon at bounding box center [136, 178] width 5 height 5
click at [166, 179] on icon at bounding box center [166, 178] width 2 height 3
click at [138, 179] on icon at bounding box center [137, 178] width 2 height 3
click at [165, 179] on icon at bounding box center [166, 178] width 5 height 5
click at [137, 178] on icon at bounding box center [136, 178] width 5 height 5
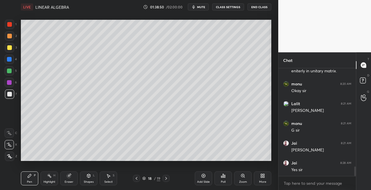
click at [88, 177] on icon at bounding box center [88, 175] width 3 height 3
click at [72, 179] on div "Eraser" at bounding box center [68, 178] width 17 height 14
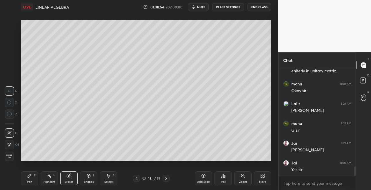
click at [166, 178] on icon at bounding box center [166, 178] width 5 height 5
click at [30, 179] on div "Pen P" at bounding box center [29, 178] width 17 height 14
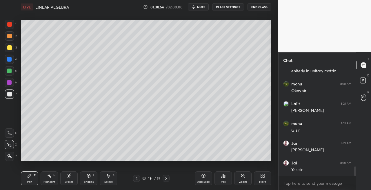
click at [30, 174] on icon at bounding box center [29, 175] width 5 height 5
click at [89, 174] on icon at bounding box center [88, 175] width 3 height 3
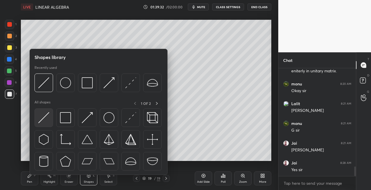
click at [36, 120] on div at bounding box center [44, 117] width 19 height 19
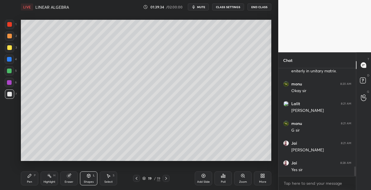
click at [33, 174] on div "Pen P" at bounding box center [29, 178] width 17 height 14
click at [135, 178] on icon at bounding box center [136, 178] width 5 height 5
click at [135, 177] on icon at bounding box center [136, 178] width 5 height 5
click at [165, 179] on icon at bounding box center [166, 178] width 5 height 5
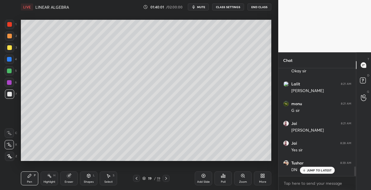
scroll to position [1138, 0]
click at [312, 169] on p "JUMP TO LATEST" at bounding box center [319, 169] width 25 height 3
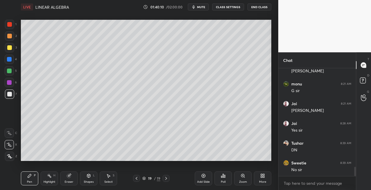
click at [9, 49] on div at bounding box center [9, 47] width 5 height 5
click at [137, 179] on icon at bounding box center [136, 178] width 5 height 5
click at [137, 179] on icon at bounding box center [137, 178] width 2 height 3
click at [167, 179] on icon at bounding box center [166, 178] width 5 height 5
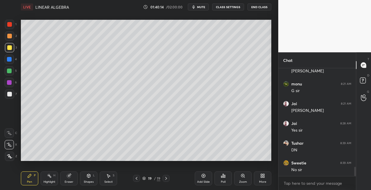
click at [167, 179] on icon at bounding box center [166, 178] width 5 height 5
click at [91, 176] on icon at bounding box center [88, 175] width 5 height 5
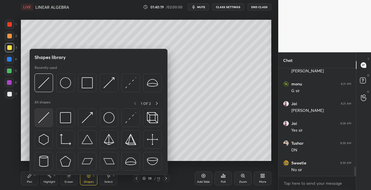
click at [44, 122] on img at bounding box center [43, 117] width 11 height 11
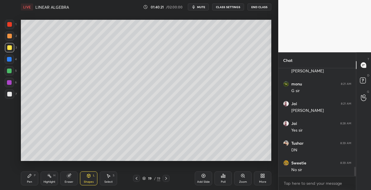
click at [31, 171] on div "Pen P Highlight H Eraser Shapes L Select S 19 / 19 Add Slide Poll Zoom More" at bounding box center [146, 178] width 251 height 23
click at [31, 180] on div "Pen" at bounding box center [29, 181] width 5 height 3
click at [77, 174] on div "Eraser" at bounding box center [68, 178] width 17 height 14
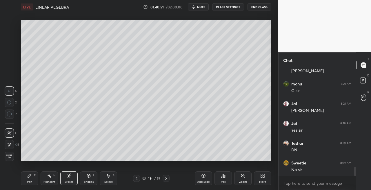
click at [40, 173] on div "Pen P Highlight H Eraser Shapes L Select S" at bounding box center [64, 178] width 87 height 14
click at [30, 179] on div "Pen P" at bounding box center [29, 178] width 17 height 14
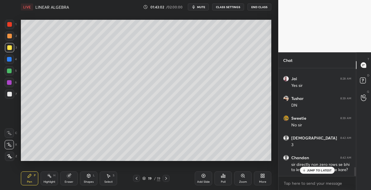
scroll to position [1202, 0]
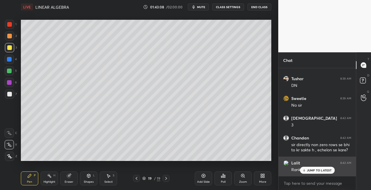
click at [306, 168] on icon at bounding box center [304, 169] width 4 height 3
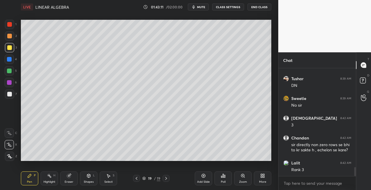
click at [6, 95] on div at bounding box center [9, 93] width 9 height 9
click at [165, 178] on icon at bounding box center [166, 178] width 5 height 5
click at [166, 179] on icon at bounding box center [166, 178] width 2 height 3
click at [202, 179] on div "Add Slide" at bounding box center [203, 178] width 17 height 14
click at [88, 181] on div "Shapes" at bounding box center [89, 181] width 10 height 3
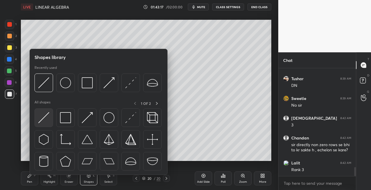
click at [41, 117] on img at bounding box center [43, 117] width 11 height 11
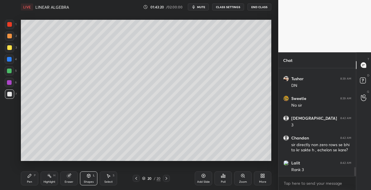
click at [29, 178] on div "Pen P" at bounding box center [29, 178] width 17 height 14
click at [86, 178] on div "Shapes L" at bounding box center [88, 178] width 17 height 14
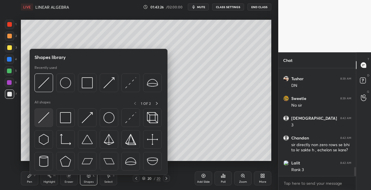
click at [43, 116] on img at bounding box center [43, 117] width 11 height 11
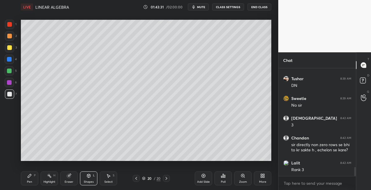
click at [32, 180] on div "Pen P" at bounding box center [29, 178] width 17 height 14
click at [86, 179] on div "Shapes L" at bounding box center [88, 178] width 17 height 14
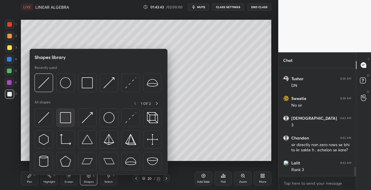
click at [67, 118] on img at bounding box center [65, 117] width 11 height 11
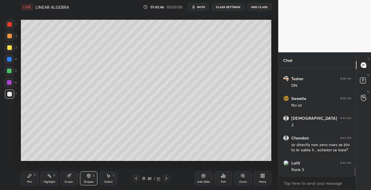
click at [137, 179] on icon at bounding box center [136, 178] width 5 height 5
click at [168, 180] on icon at bounding box center [166, 178] width 5 height 5
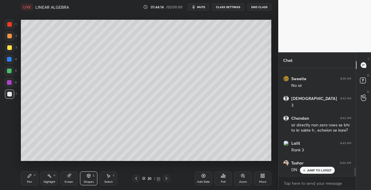
click at [30, 175] on icon at bounding box center [29, 175] width 3 height 3
click at [7, 49] on div at bounding box center [9, 47] width 5 height 5
click at [135, 178] on icon at bounding box center [136, 178] width 5 height 5
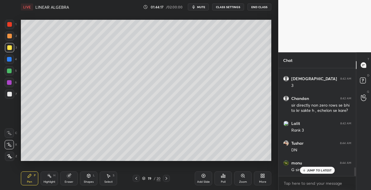
click at [167, 179] on icon at bounding box center [166, 178] width 5 height 5
click at [89, 179] on div "Shapes L" at bounding box center [88, 178] width 17 height 14
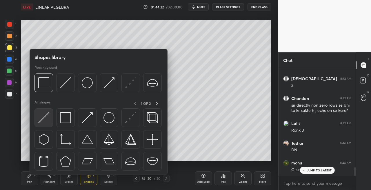
click at [43, 119] on img at bounding box center [43, 117] width 11 height 11
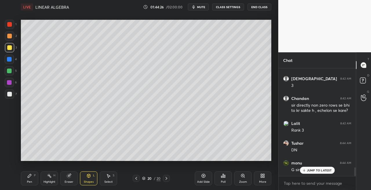
click at [31, 178] on div "Pen P" at bounding box center [29, 178] width 17 height 14
click at [73, 181] on div "Eraser" at bounding box center [69, 181] width 9 height 3
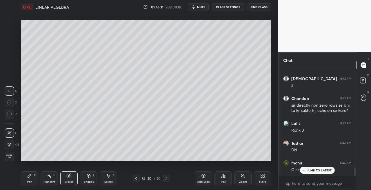
click at [28, 182] on div "Pen" at bounding box center [29, 181] width 5 height 3
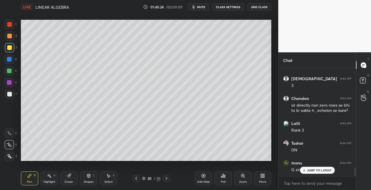
click at [13, 93] on div at bounding box center [9, 93] width 9 height 9
click at [92, 179] on div "Shapes L" at bounding box center [88, 178] width 17 height 14
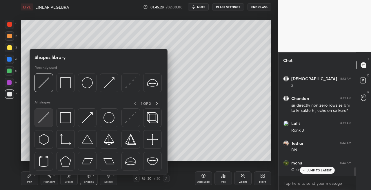
click at [42, 118] on img at bounding box center [43, 117] width 11 height 11
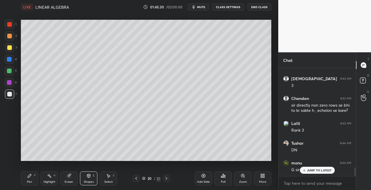
click at [33, 178] on div "Pen P" at bounding box center [29, 178] width 17 height 14
click at [86, 176] on div "Shapes L" at bounding box center [88, 178] width 17 height 14
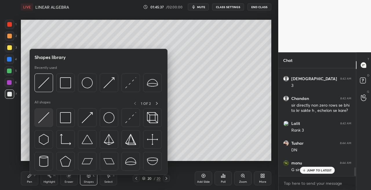
click at [42, 122] on img at bounding box center [43, 117] width 11 height 11
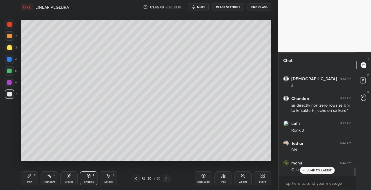
click at [32, 182] on div "Pen P" at bounding box center [29, 178] width 17 height 14
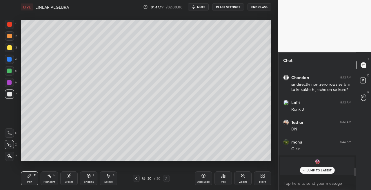
scroll to position [1282, 0]
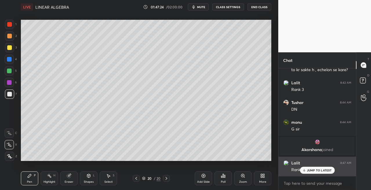
click at [310, 170] on p "JUMP TO LATEST" at bounding box center [319, 169] width 25 height 3
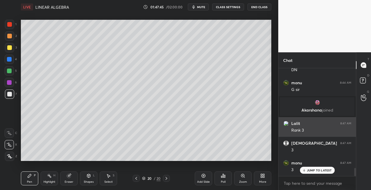
scroll to position [1341, 0]
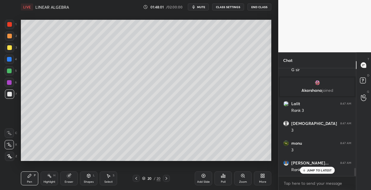
click at [90, 178] on icon at bounding box center [88, 175] width 5 height 5
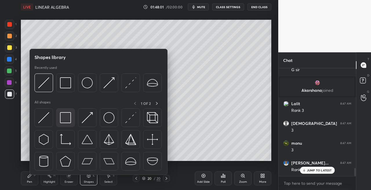
click at [66, 122] on img at bounding box center [65, 117] width 11 height 11
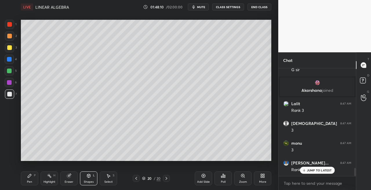
click at [30, 180] on div "Pen" at bounding box center [29, 181] width 5 height 3
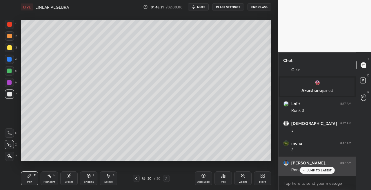
click at [307, 171] on p "JUMP TO LATEST" at bounding box center [319, 169] width 25 height 3
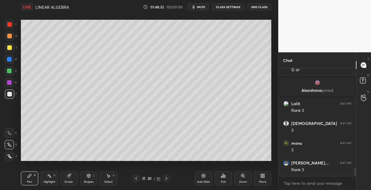
click at [12, 49] on div at bounding box center [9, 47] width 9 height 9
click at [88, 176] on icon at bounding box center [88, 175] width 3 height 3
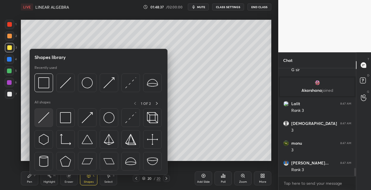
click at [41, 119] on img at bounding box center [43, 117] width 11 height 11
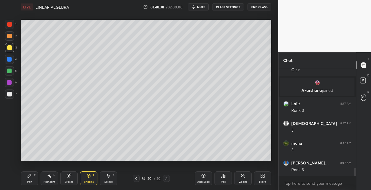
click at [31, 182] on div "Pen" at bounding box center [29, 181] width 5 height 3
click at [68, 179] on div "Eraser" at bounding box center [68, 178] width 17 height 14
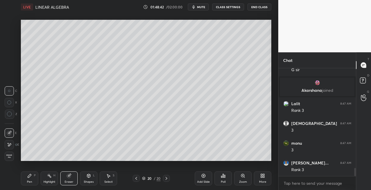
click at [24, 179] on div "Pen P" at bounding box center [29, 178] width 17 height 14
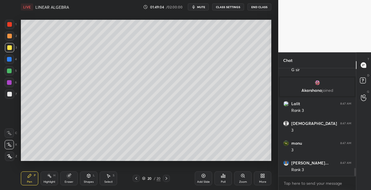
click at [72, 177] on div "Eraser" at bounding box center [68, 178] width 17 height 14
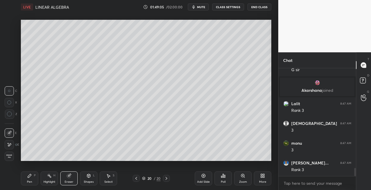
click at [28, 178] on div "Pen P" at bounding box center [29, 178] width 17 height 14
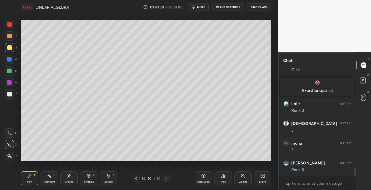
click at [13, 97] on div at bounding box center [9, 93] width 9 height 9
click at [87, 175] on icon at bounding box center [88, 175] width 3 height 1
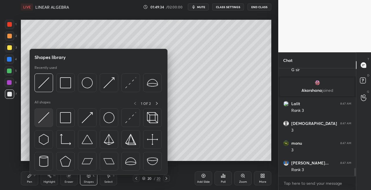
click at [44, 118] on img at bounding box center [43, 117] width 11 height 11
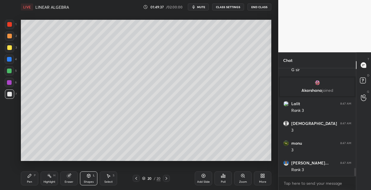
click at [34, 179] on div "Pen P" at bounding box center [29, 178] width 17 height 14
click at [69, 179] on div "Eraser" at bounding box center [68, 178] width 17 height 14
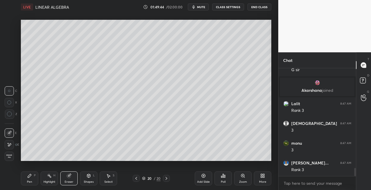
click at [27, 178] on div "Pen P" at bounding box center [29, 178] width 17 height 14
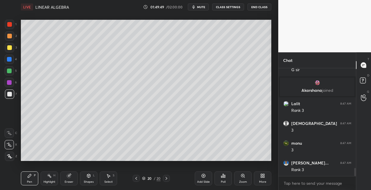
click at [90, 176] on icon at bounding box center [88, 175] width 3 height 3
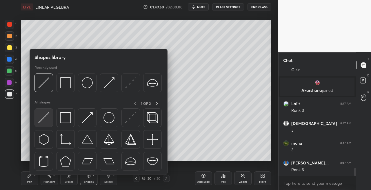
click at [46, 119] on img at bounding box center [43, 117] width 11 height 11
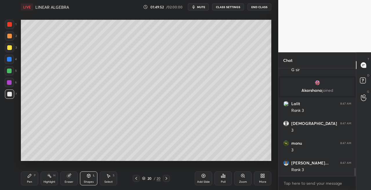
click at [31, 179] on div "Pen P" at bounding box center [29, 178] width 17 height 14
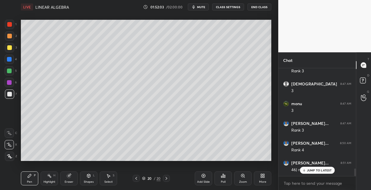
scroll to position [1401, 0]
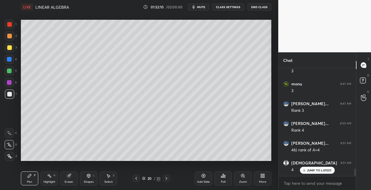
click at [91, 178] on div "Shapes L" at bounding box center [88, 178] width 17 height 14
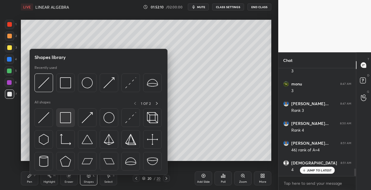
click at [68, 122] on img at bounding box center [65, 117] width 11 height 11
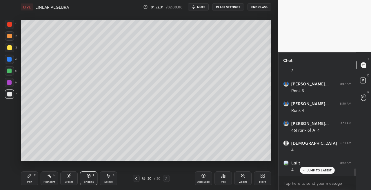
scroll to position [1440, 0]
click at [10, 48] on div at bounding box center [9, 47] width 5 height 5
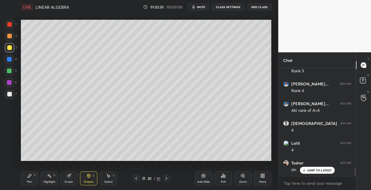
click at [167, 178] on icon at bounding box center [167, 178] width 2 height 3
click at [203, 179] on div "Add Slide" at bounding box center [203, 178] width 17 height 14
click at [31, 181] on div "Pen" at bounding box center [29, 181] width 5 height 3
click at [89, 177] on icon at bounding box center [88, 175] width 3 height 3
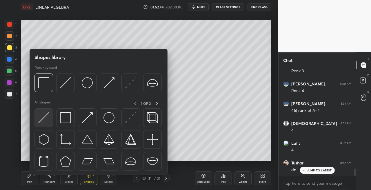
click at [44, 117] on img at bounding box center [43, 117] width 11 height 11
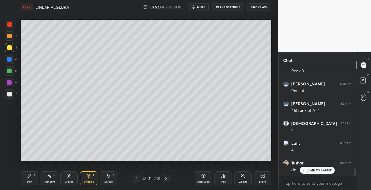
click at [135, 179] on icon at bounding box center [136, 178] width 5 height 5
click at [136, 179] on icon at bounding box center [136, 178] width 5 height 5
click at [138, 178] on icon at bounding box center [136, 178] width 5 height 5
click at [139, 178] on div at bounding box center [136, 178] width 7 height 7
click at [138, 178] on icon at bounding box center [136, 178] width 5 height 5
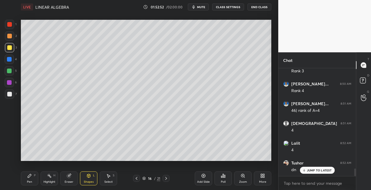
click at [137, 178] on icon at bounding box center [136, 178] width 5 height 5
click at [138, 178] on icon at bounding box center [136, 178] width 5 height 5
click at [136, 178] on icon at bounding box center [137, 178] width 2 height 3
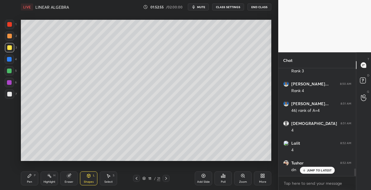
click at [139, 178] on div at bounding box center [136, 178] width 7 height 7
click at [138, 178] on icon at bounding box center [136, 178] width 5 height 5
click at [139, 178] on div at bounding box center [136, 178] width 7 height 7
click at [139, 178] on icon at bounding box center [136, 178] width 5 height 5
click at [138, 178] on icon at bounding box center [136, 178] width 5 height 5
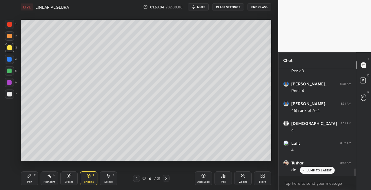
click at [138, 179] on icon at bounding box center [136, 178] width 5 height 5
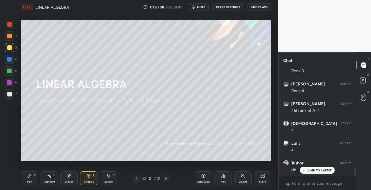
click at [138, 179] on icon at bounding box center [136, 178] width 5 height 5
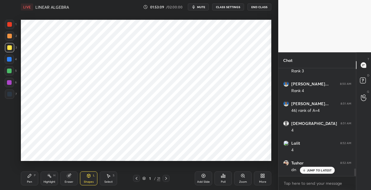
click at [167, 178] on icon at bounding box center [166, 178] width 2 height 3
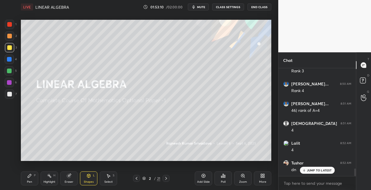
click at [166, 178] on icon at bounding box center [166, 178] width 2 height 3
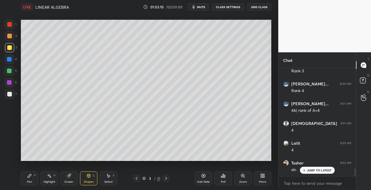
click at [166, 178] on icon at bounding box center [166, 178] width 5 height 5
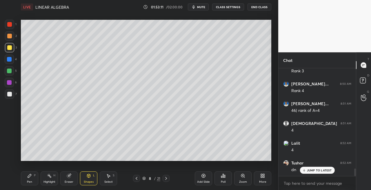
click at [166, 178] on icon at bounding box center [166, 178] width 5 height 5
click at [167, 178] on icon at bounding box center [166, 178] width 2 height 3
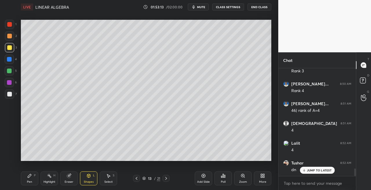
click at [167, 179] on icon at bounding box center [166, 178] width 5 height 5
click at [167, 178] on icon at bounding box center [166, 178] width 5 height 5
click at [167, 179] on icon at bounding box center [166, 178] width 2 height 3
click at [167, 178] on icon at bounding box center [166, 178] width 2 height 3
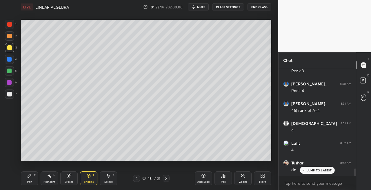
click at [167, 178] on icon at bounding box center [166, 178] width 2 height 3
click at [167, 179] on icon at bounding box center [166, 178] width 5 height 5
click at [167, 180] on icon at bounding box center [166, 178] width 5 height 5
click at [167, 179] on icon at bounding box center [166, 178] width 5 height 5
click at [28, 177] on icon at bounding box center [29, 175] width 3 height 3
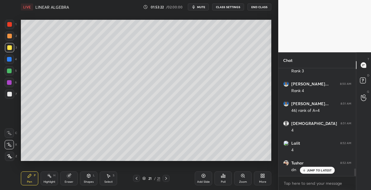
click at [66, 175] on div "Eraser" at bounding box center [68, 178] width 17 height 14
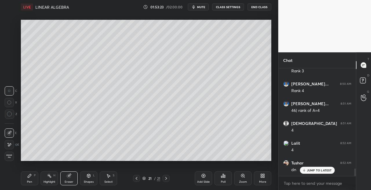
click at [30, 176] on icon at bounding box center [29, 175] width 3 height 3
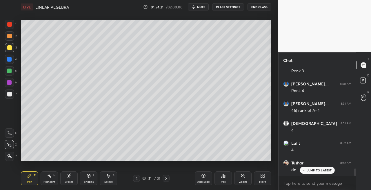
click at [73, 177] on div "Eraser" at bounding box center [68, 178] width 17 height 14
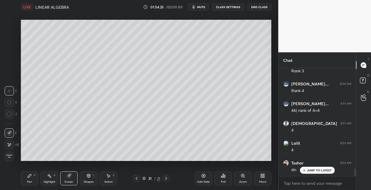
click at [29, 175] on icon at bounding box center [29, 175] width 3 height 3
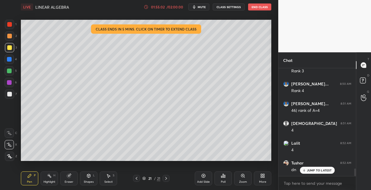
click at [9, 95] on div at bounding box center [9, 94] width 5 height 5
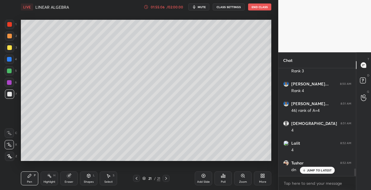
click at [90, 177] on icon at bounding box center [88, 175] width 5 height 5
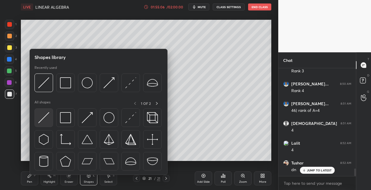
click at [46, 120] on img at bounding box center [43, 117] width 11 height 11
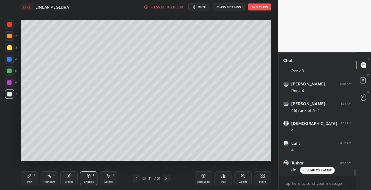
scroll to position [1460, 0]
click at [91, 180] on div "Shapes" at bounding box center [89, 181] width 10 height 3
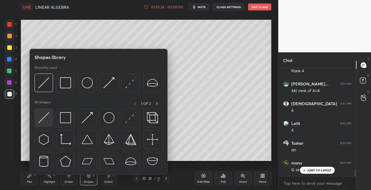
click at [42, 120] on img at bounding box center [43, 117] width 11 height 11
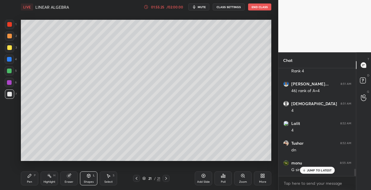
click at [11, 48] on div at bounding box center [9, 47] width 5 height 5
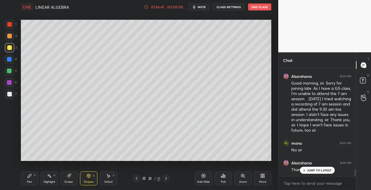
scroll to position [1572, 0]
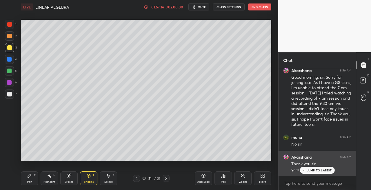
click at [316, 169] on p "JUMP TO LATEST" at bounding box center [319, 169] width 25 height 3
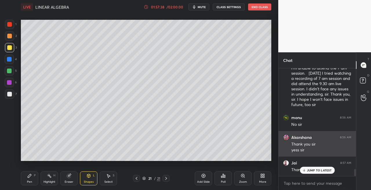
scroll to position [1616, 0]
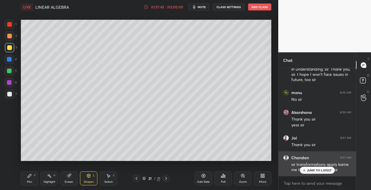
click at [312, 170] on p "JUMP TO LATEST" at bounding box center [319, 169] width 25 height 3
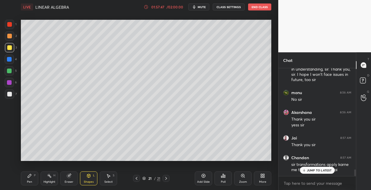
scroll to position [1636, 0]
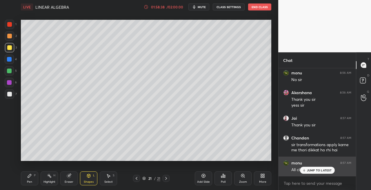
click at [312, 171] on p "JUMP TO LATEST" at bounding box center [319, 169] width 25 height 3
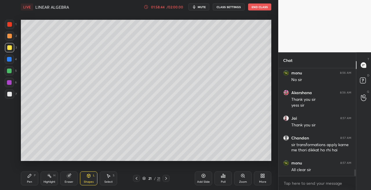
click at [137, 178] on icon at bounding box center [136, 178] width 5 height 5
click at [136, 177] on icon at bounding box center [136, 178] width 5 height 5
click at [167, 180] on icon at bounding box center [166, 178] width 5 height 5
click at [167, 178] on icon at bounding box center [166, 178] width 2 height 3
click at [168, 179] on icon at bounding box center [166, 178] width 5 height 5
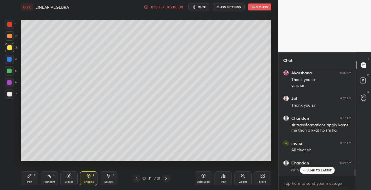
scroll to position [1676, 0]
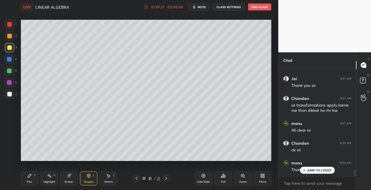
click at [307, 172] on div "JUMP TO LATEST" at bounding box center [317, 170] width 35 height 7
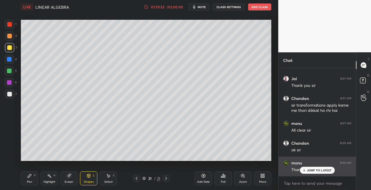
scroll to position [1695, 0]
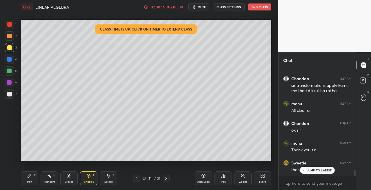
click at [258, 6] on button "End Class" at bounding box center [259, 6] width 23 height 7
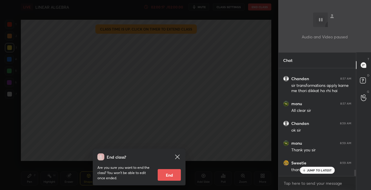
click at [170, 176] on button "End" at bounding box center [169, 175] width 23 height 12
type textarea "x"
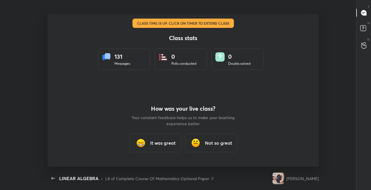
scroll to position [153, 367]
click at [171, 143] on h3 "It was great" at bounding box center [163, 142] width 26 height 7
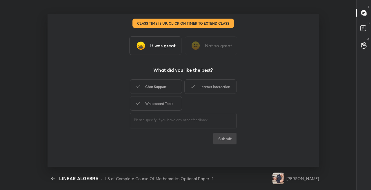
click at [155, 88] on div "Chat Support" at bounding box center [156, 86] width 52 height 15
click at [208, 85] on div "Learner Interaction" at bounding box center [210, 86] width 52 height 15
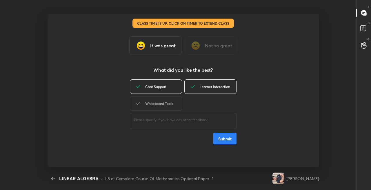
click at [171, 107] on div "Whiteboard Tools" at bounding box center [156, 103] width 52 height 15
click at [224, 136] on button "Submit" at bounding box center [225, 139] width 23 height 12
